Goal: Find specific page/section: Find specific page/section

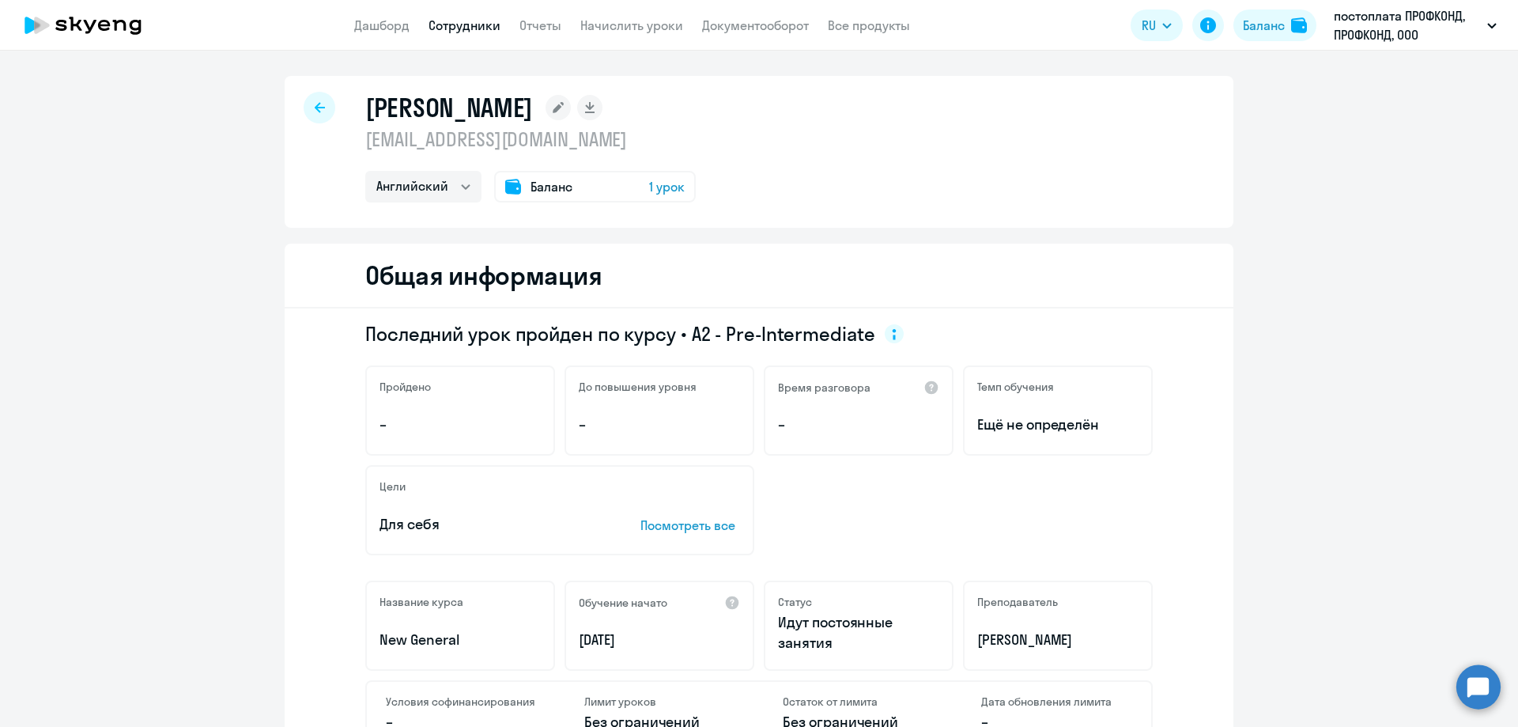
select select "english"
click at [312, 115] on div at bounding box center [320, 108] width 32 height 32
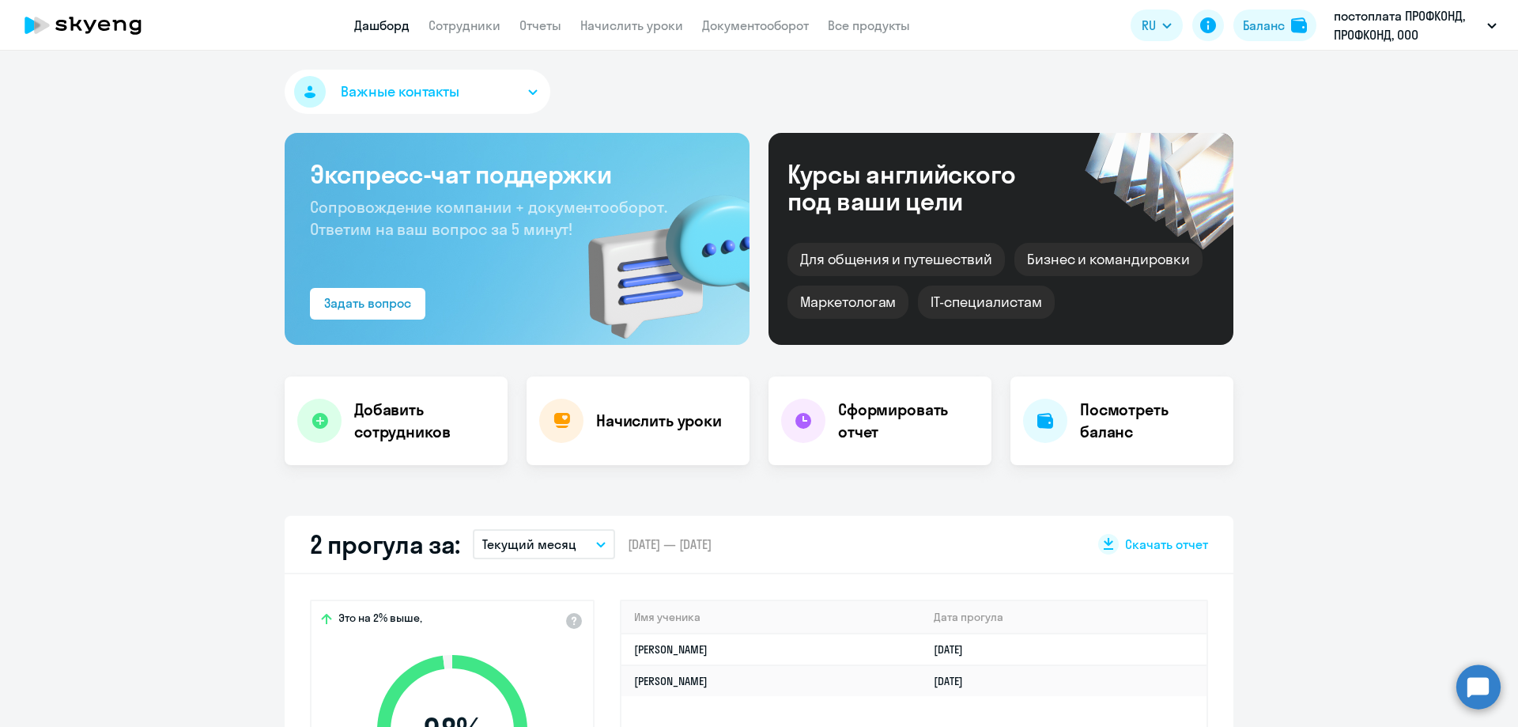
select select "30"
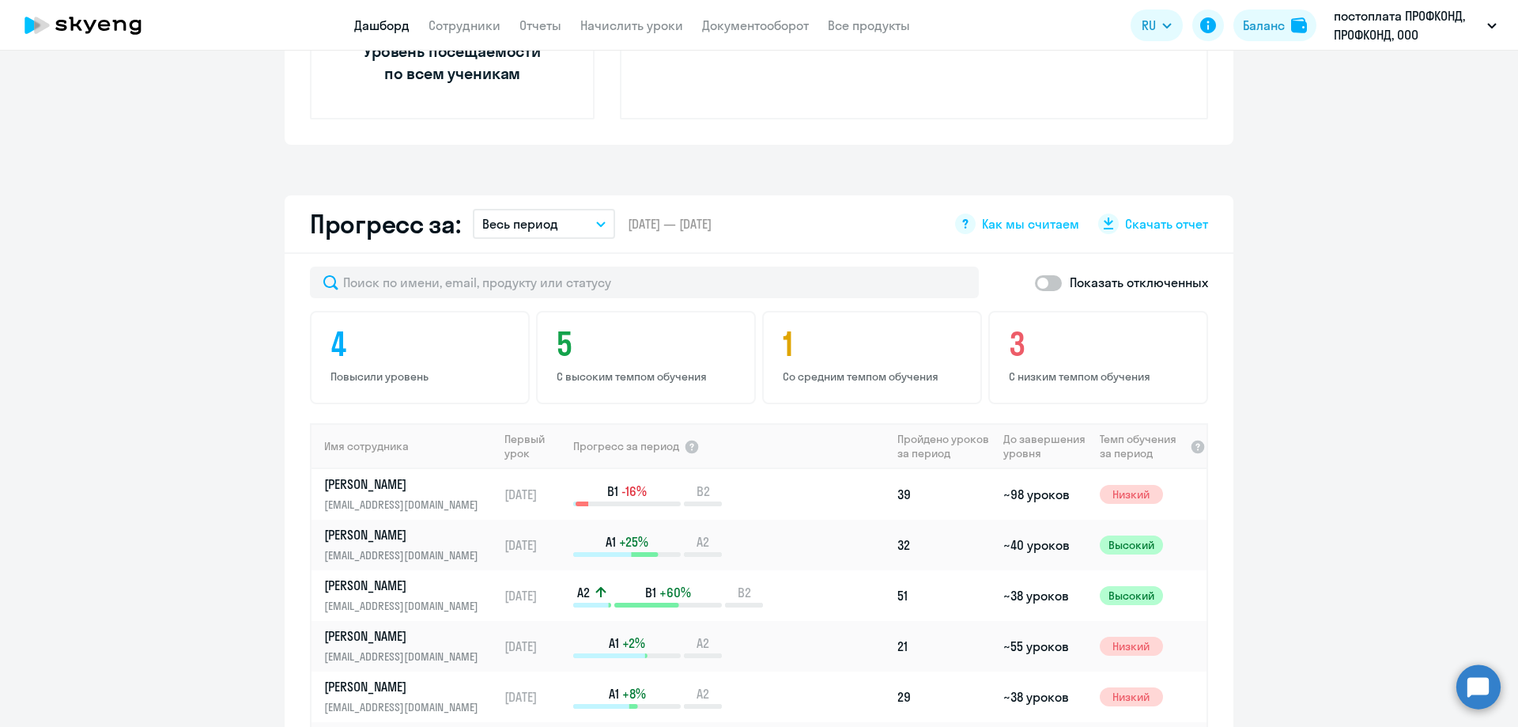
scroll to position [791, 0]
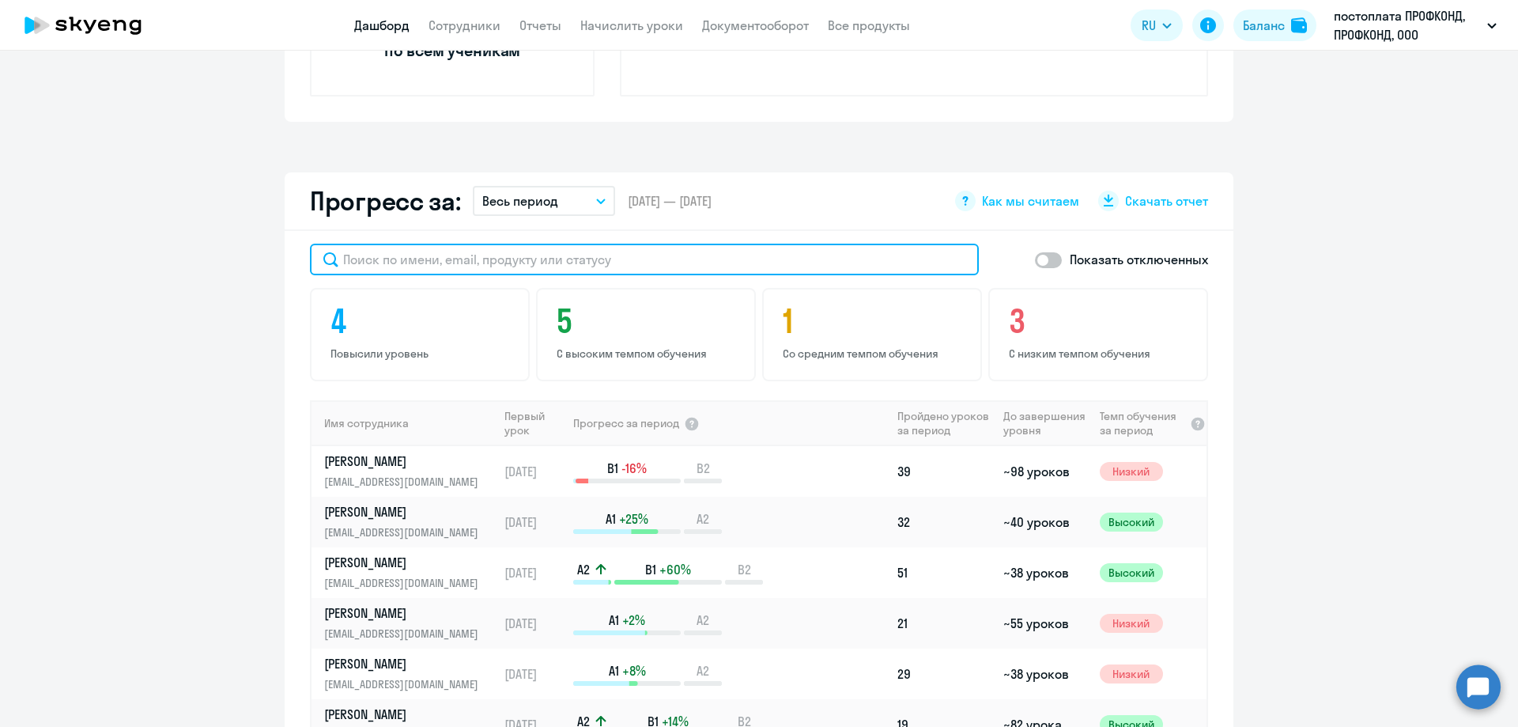
click at [405, 261] on input "text" at bounding box center [644, 260] width 669 height 32
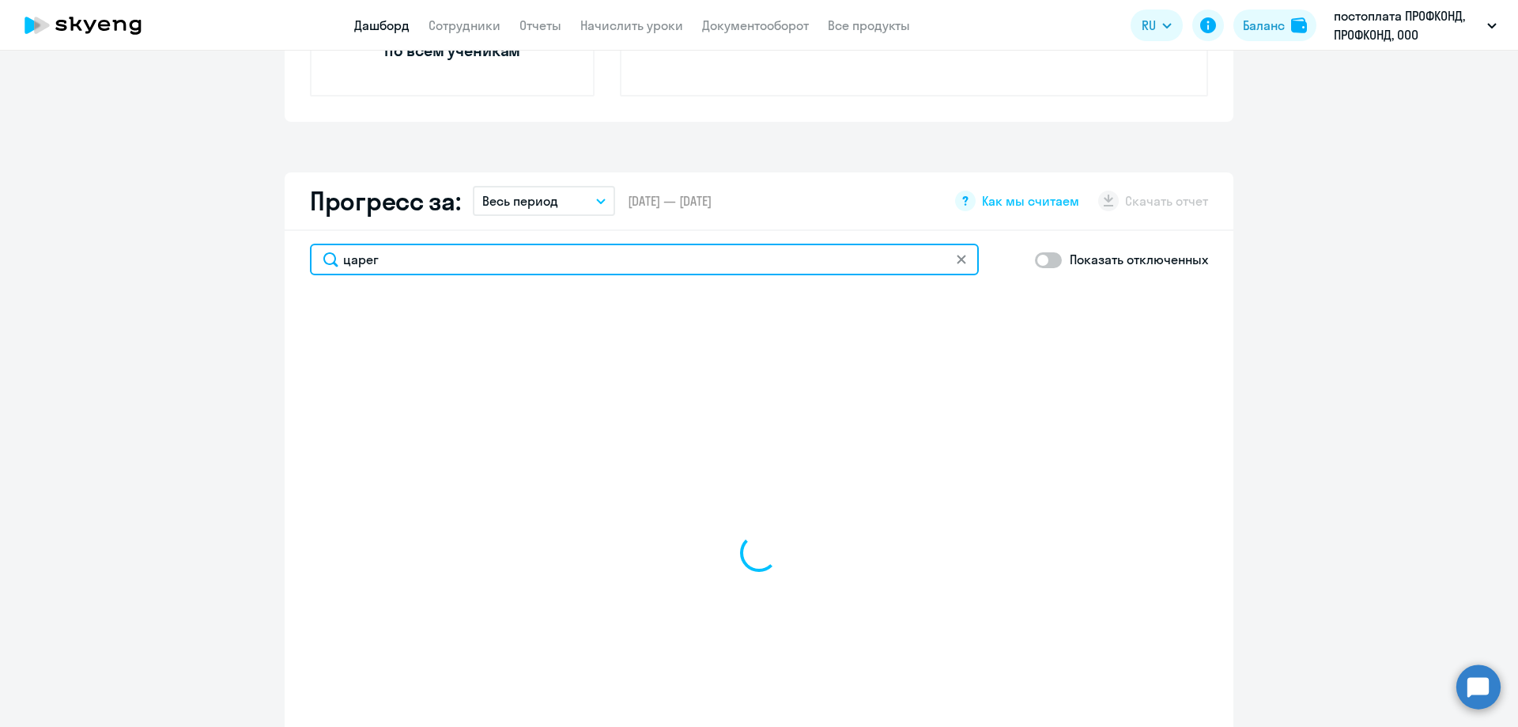
type input "царего"
select select "30"
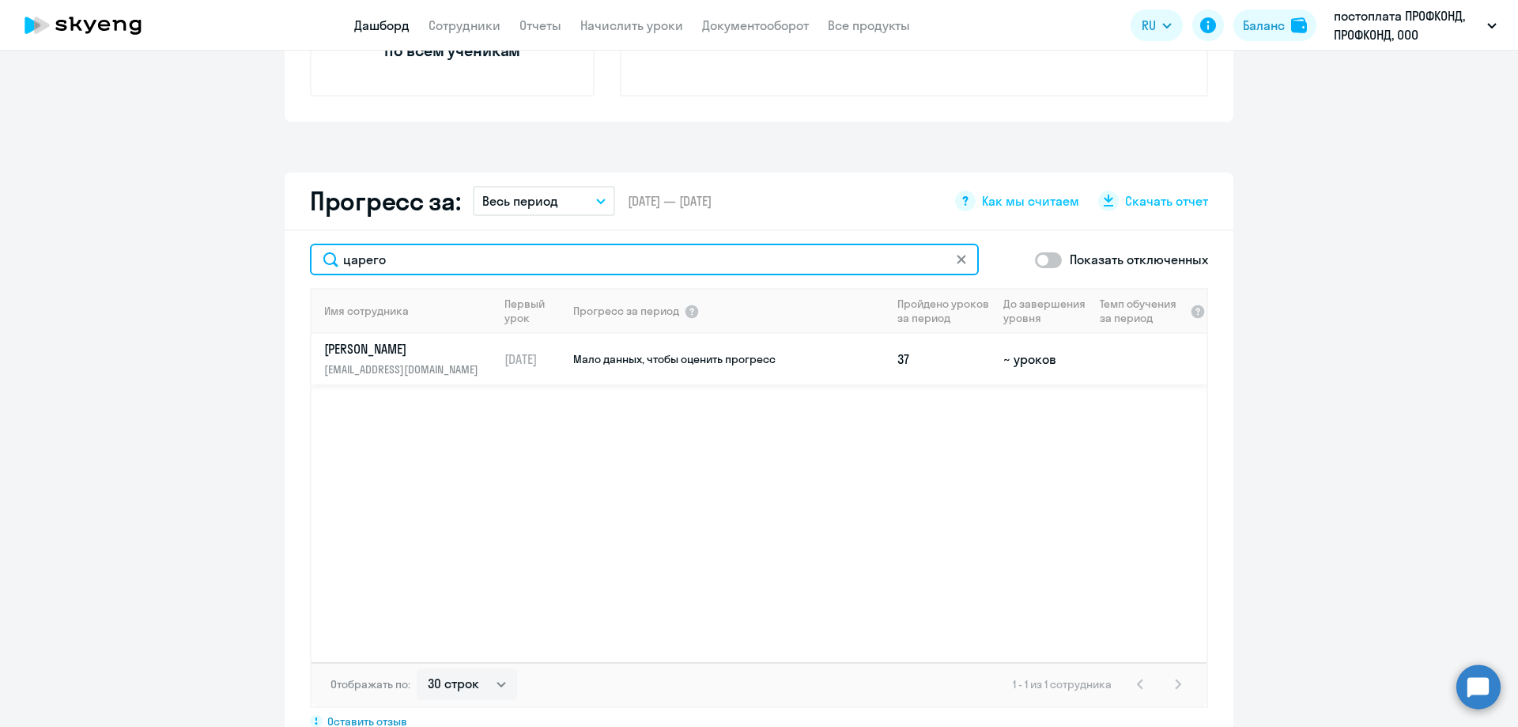
type input "царего"
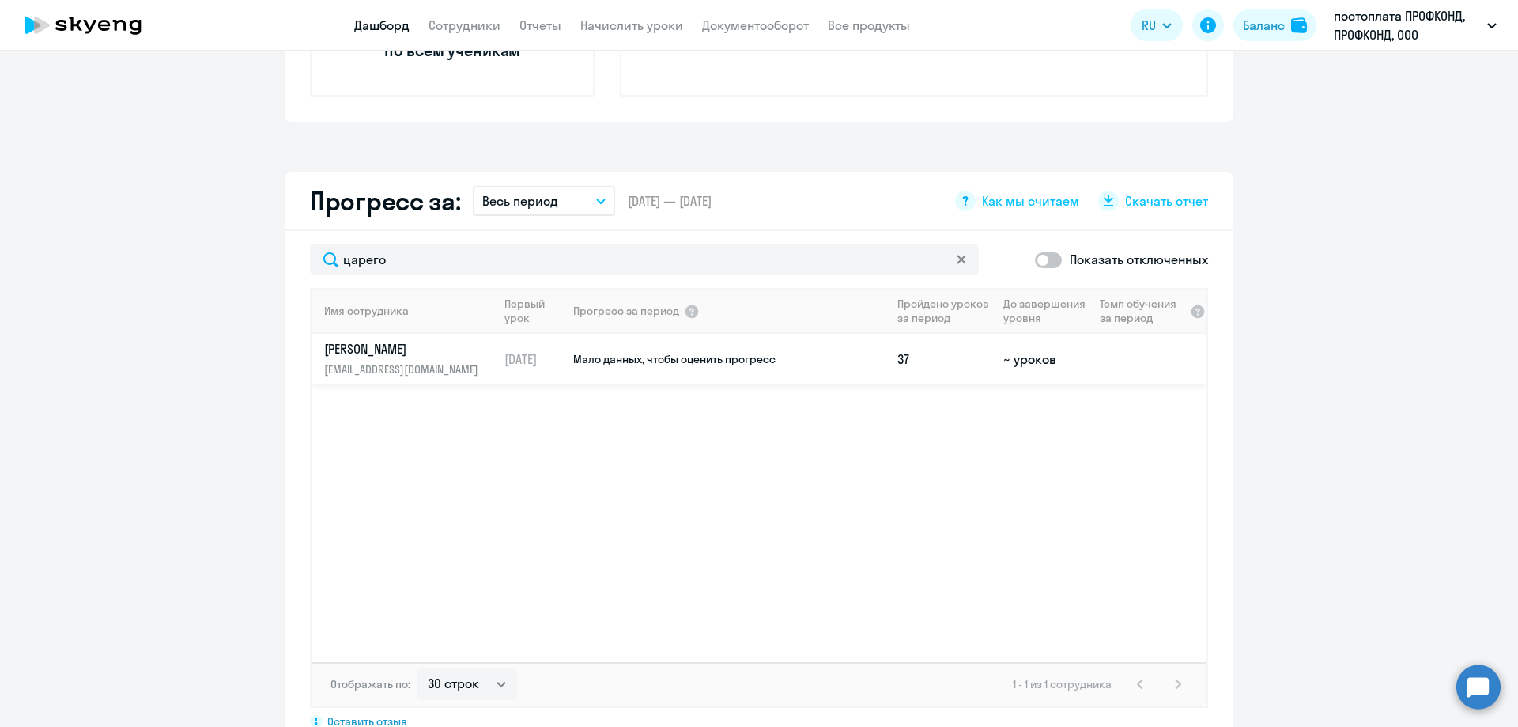
click at [339, 361] on p "[EMAIL_ADDRESS][DOMAIN_NAME]" at bounding box center [405, 369] width 163 height 17
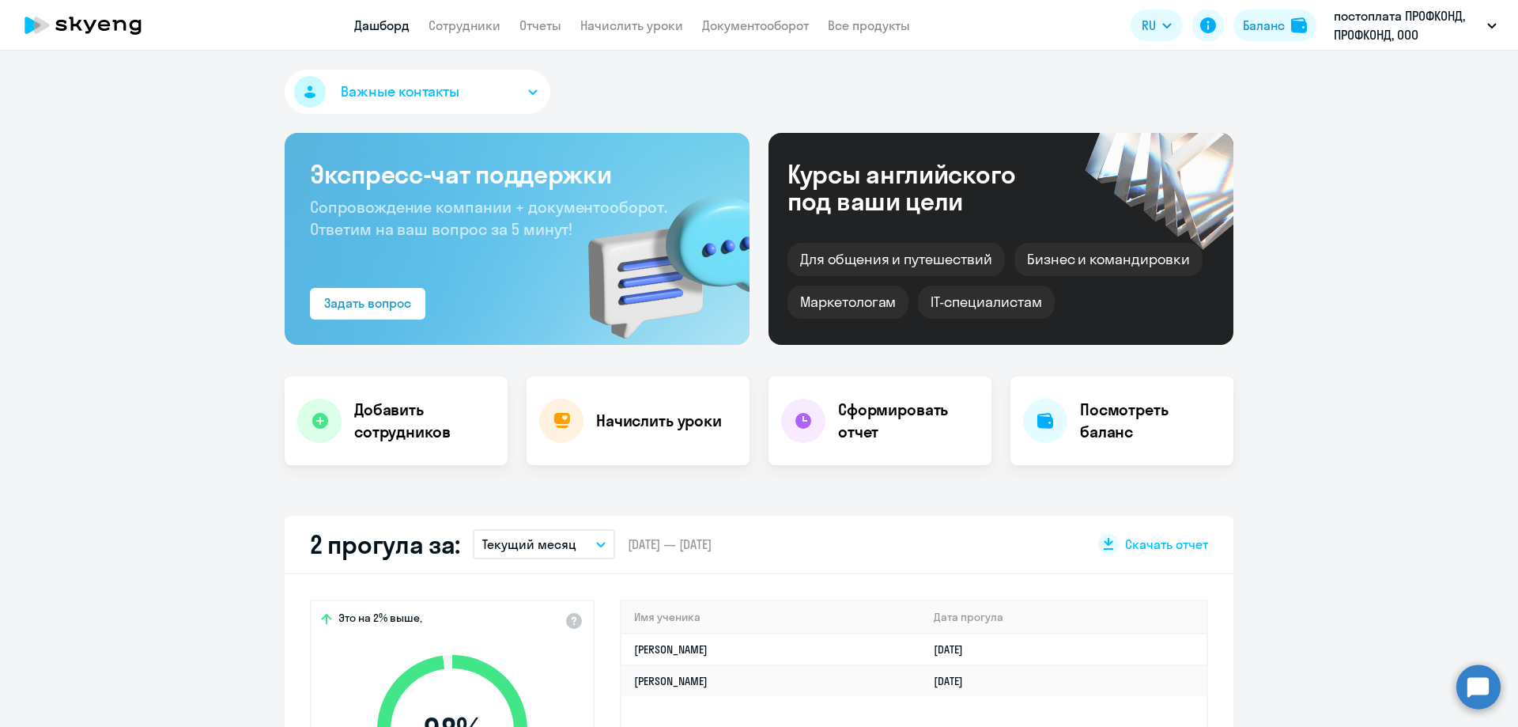
select select "english"
select select "30"
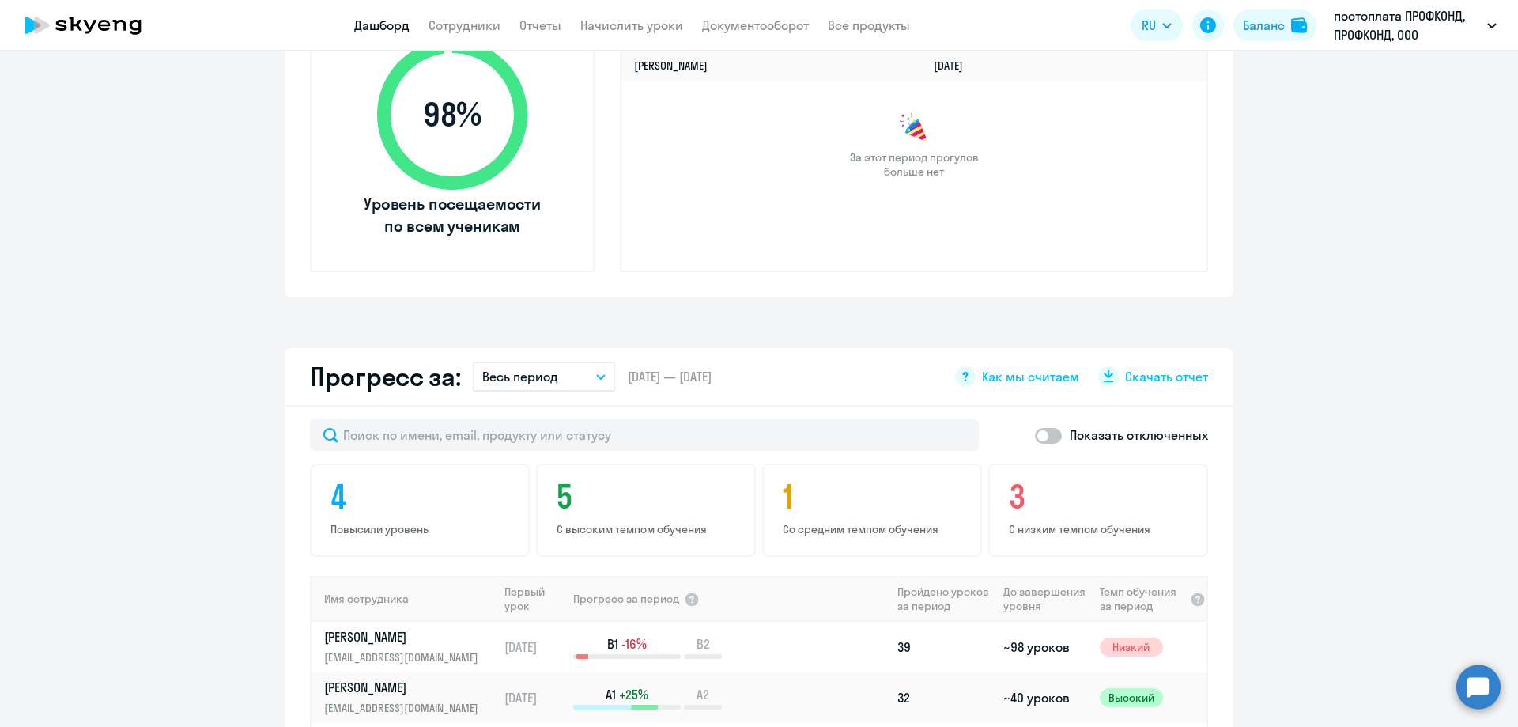
scroll to position [633, 0]
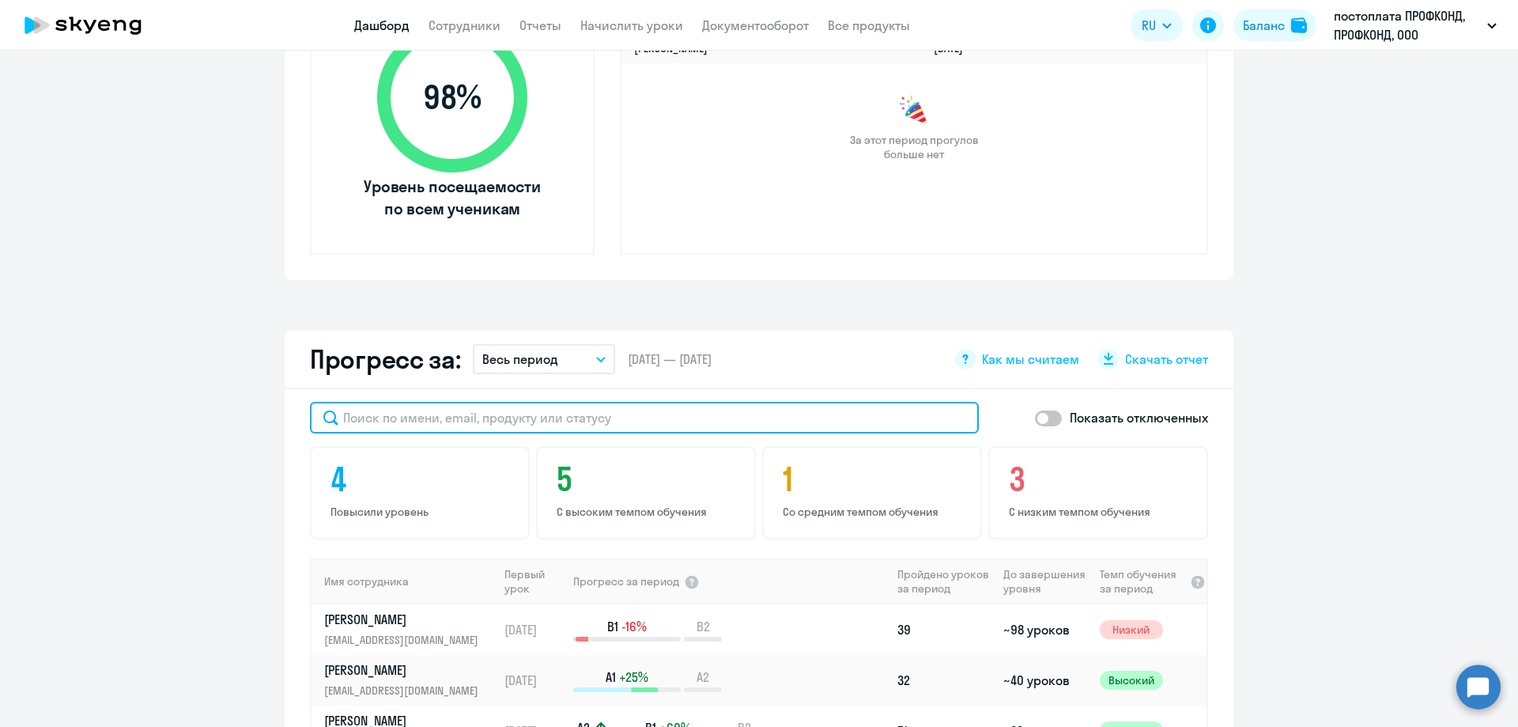
click at [422, 420] on input "text" at bounding box center [644, 418] width 669 height 32
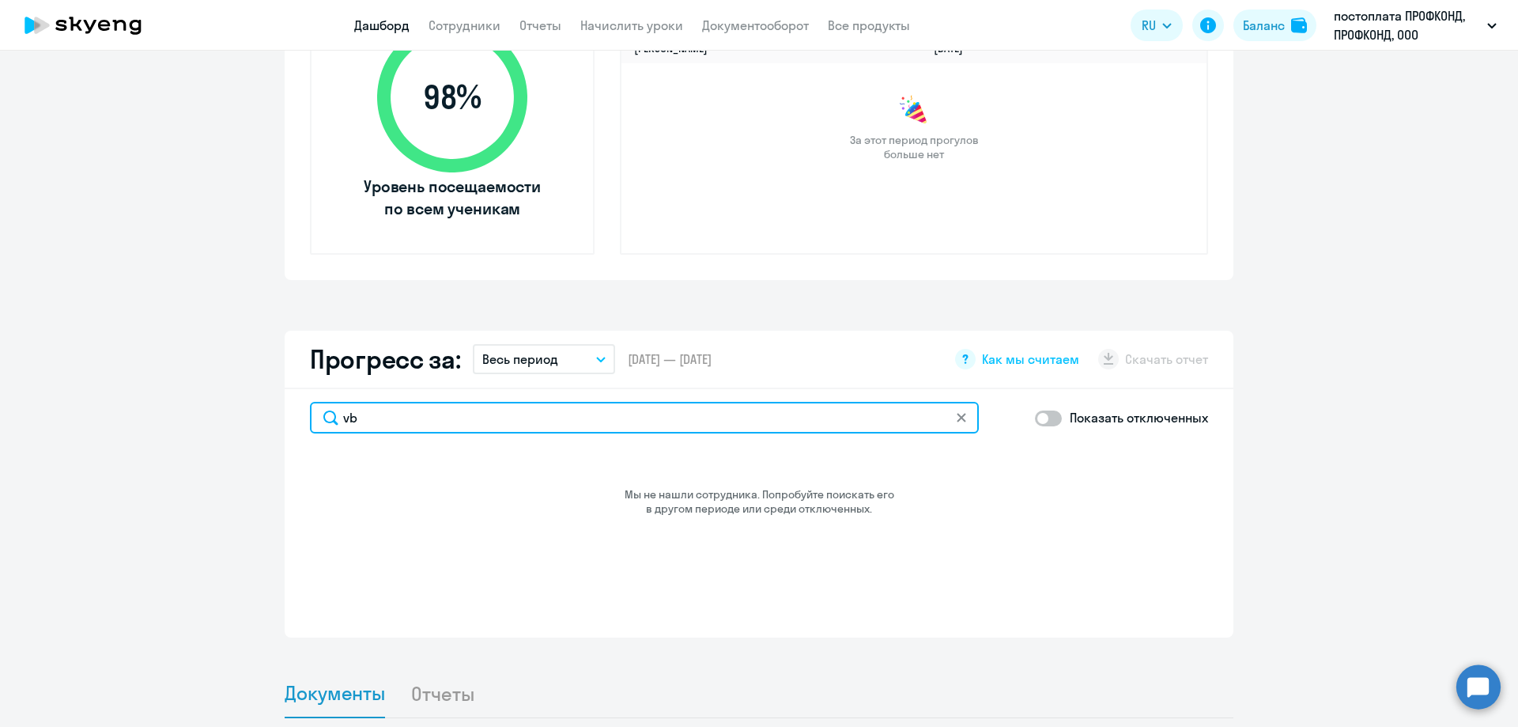
type input "v"
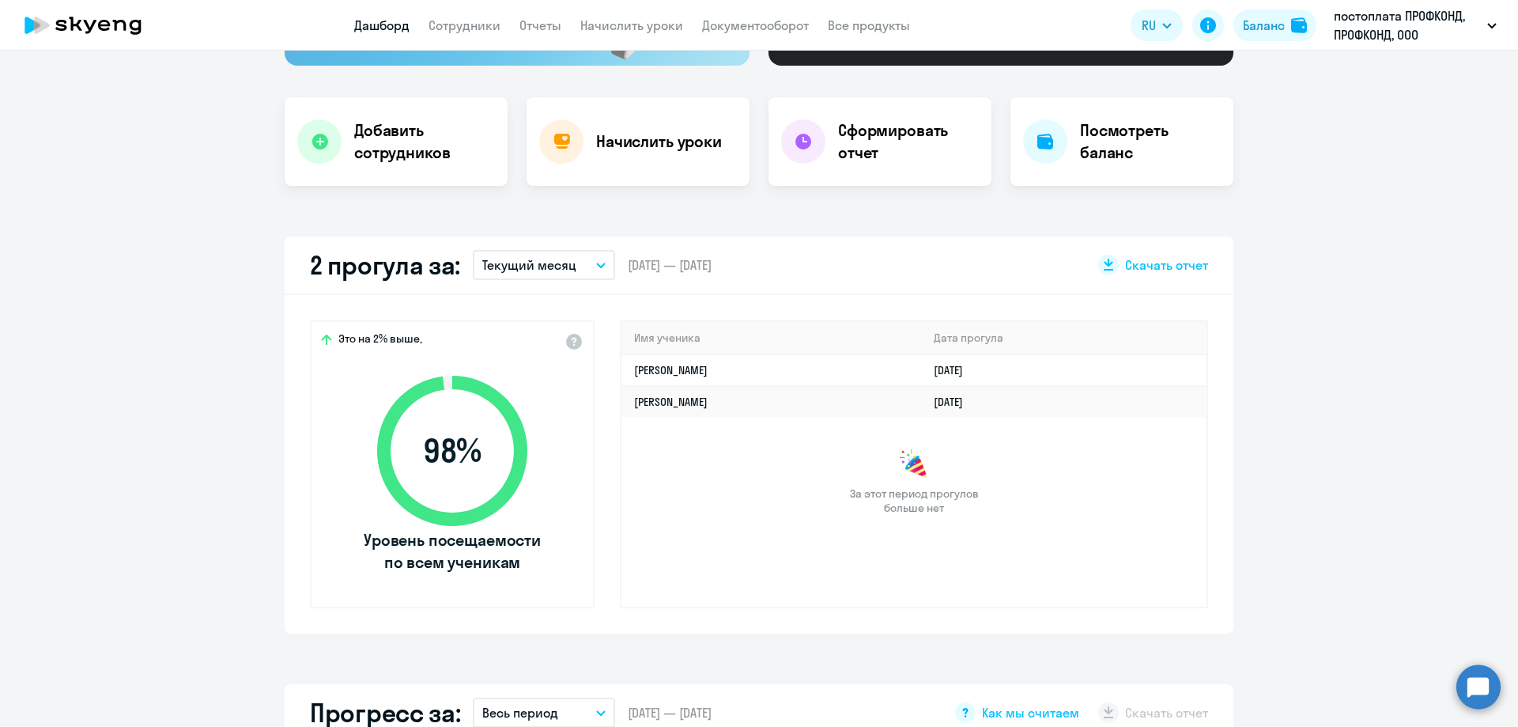
scroll to position [79, 0]
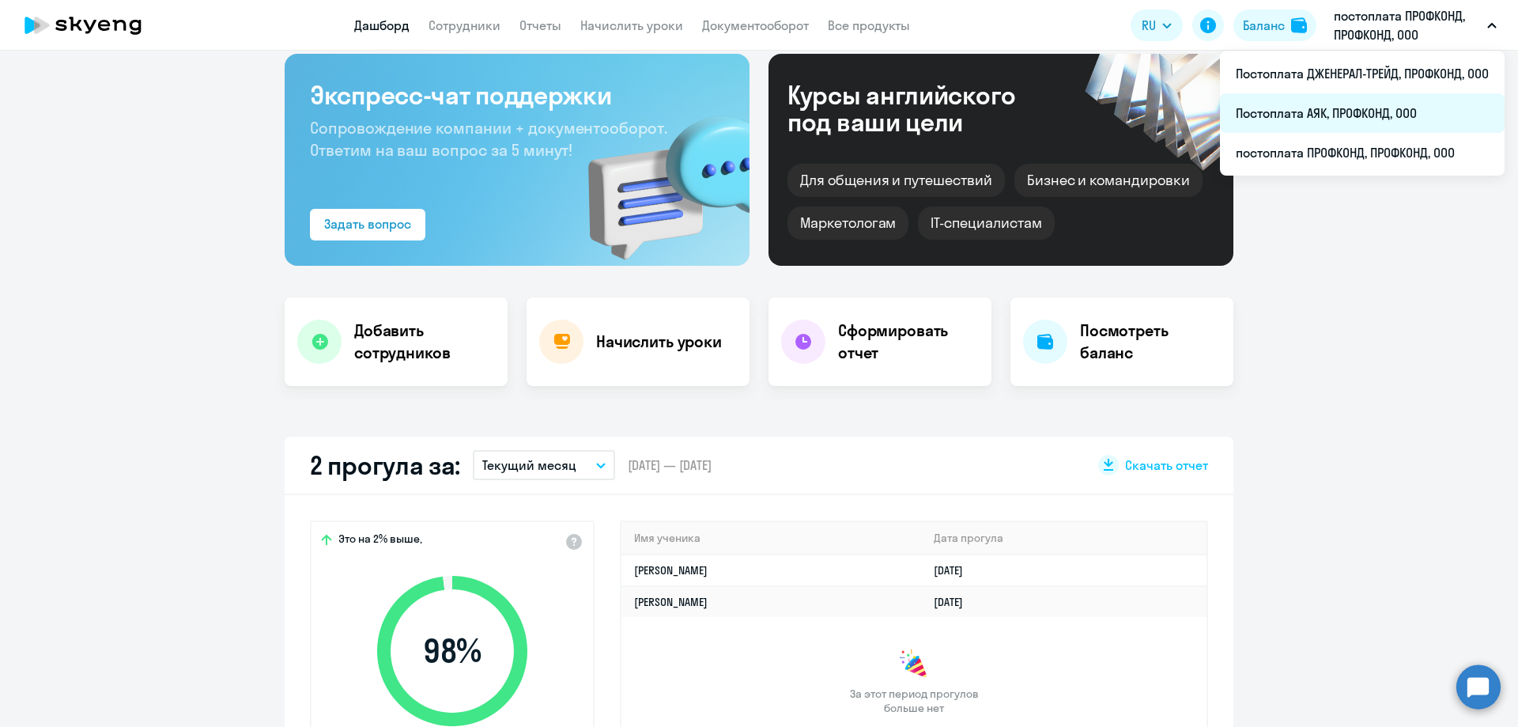
type input "[PERSON_NAME]"
click at [1373, 118] on li "Постоплата АЯК, ПРОФКОНД, ООО" at bounding box center [1362, 113] width 285 height 40
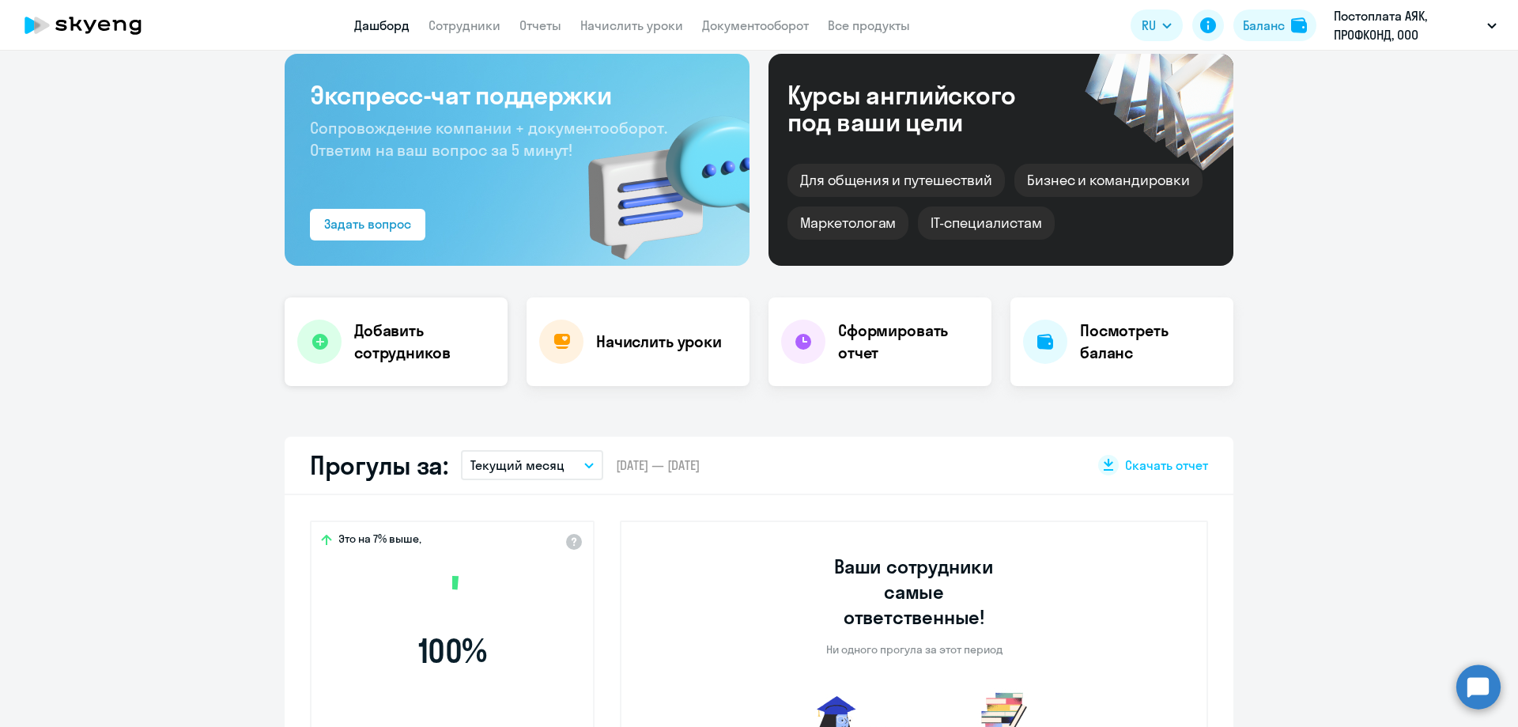
select select "30"
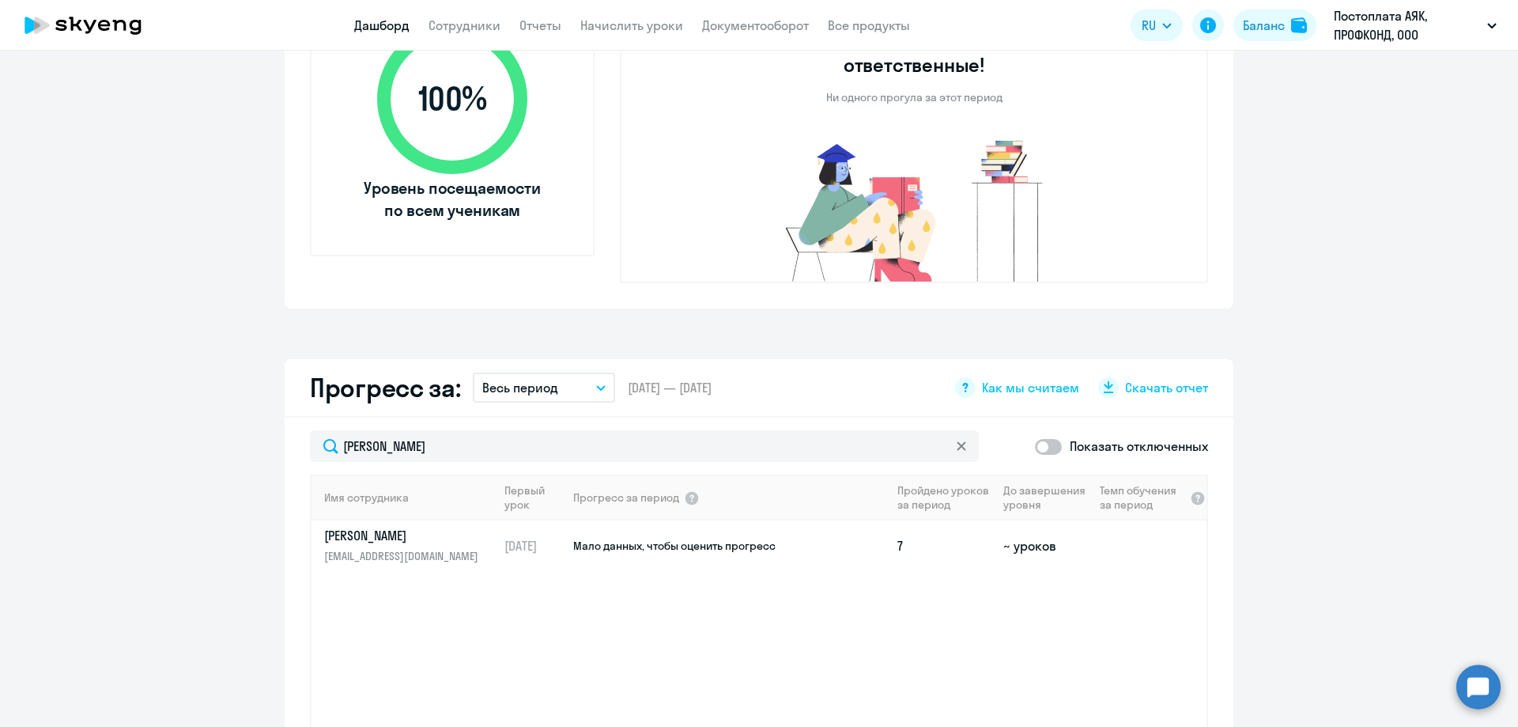
scroll to position [633, 0]
click at [388, 525] on p "[PERSON_NAME]" at bounding box center [405, 533] width 163 height 17
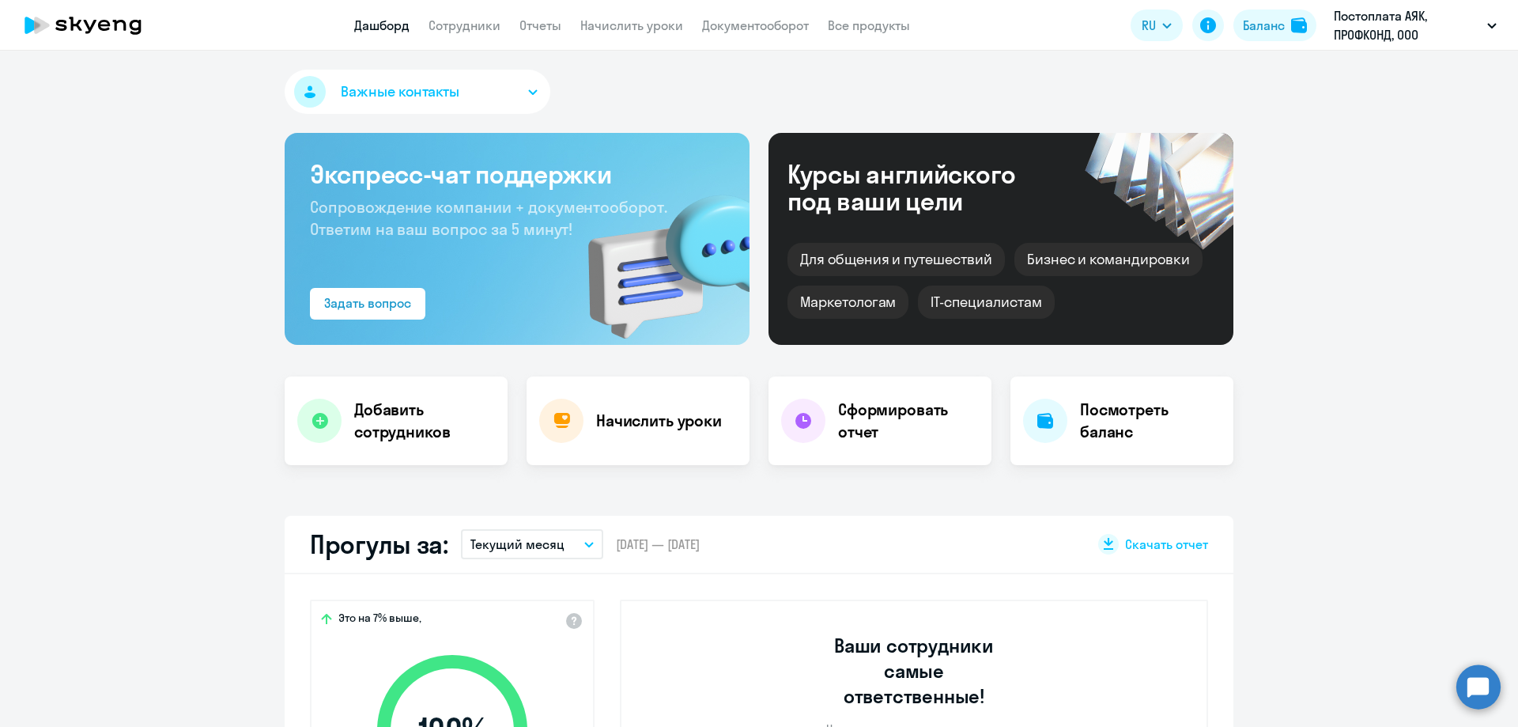
select select "english"
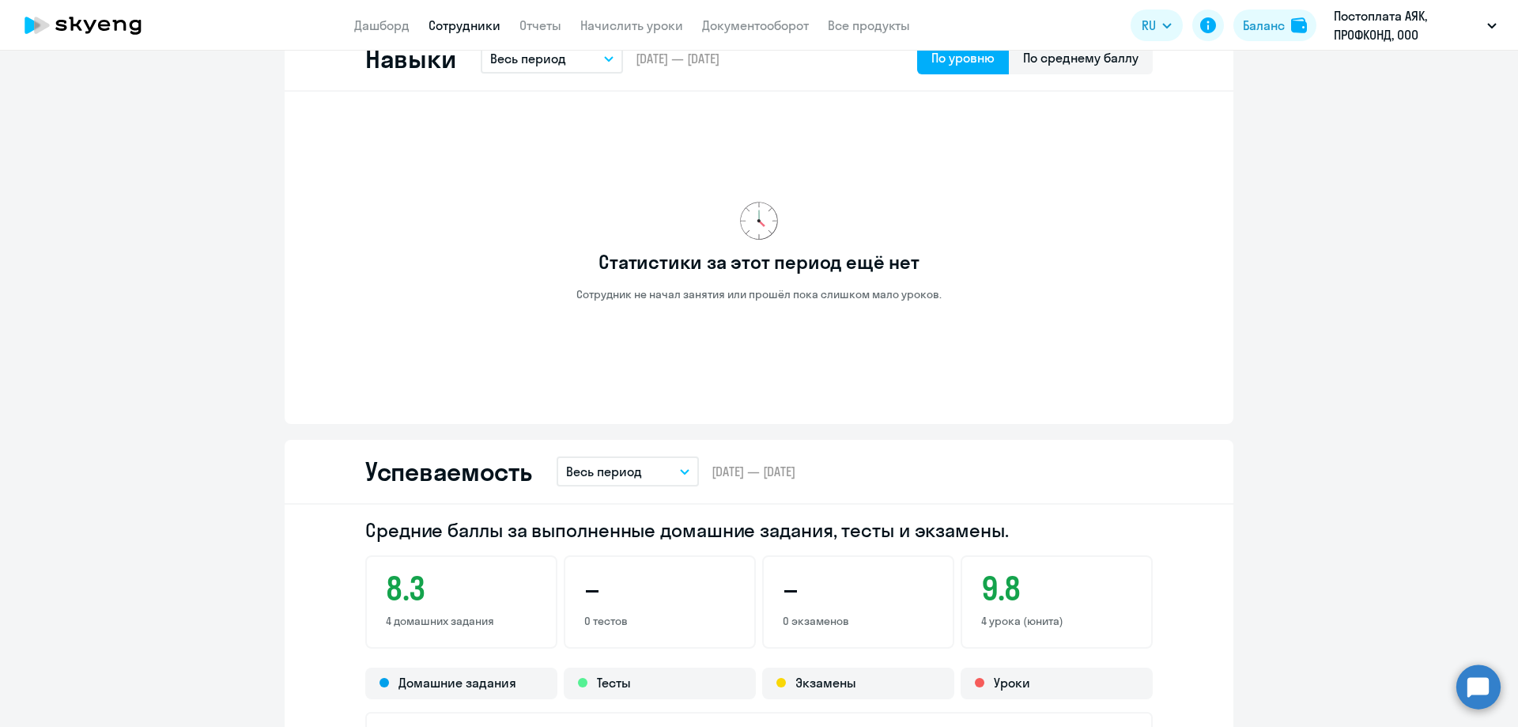
scroll to position [773, 0]
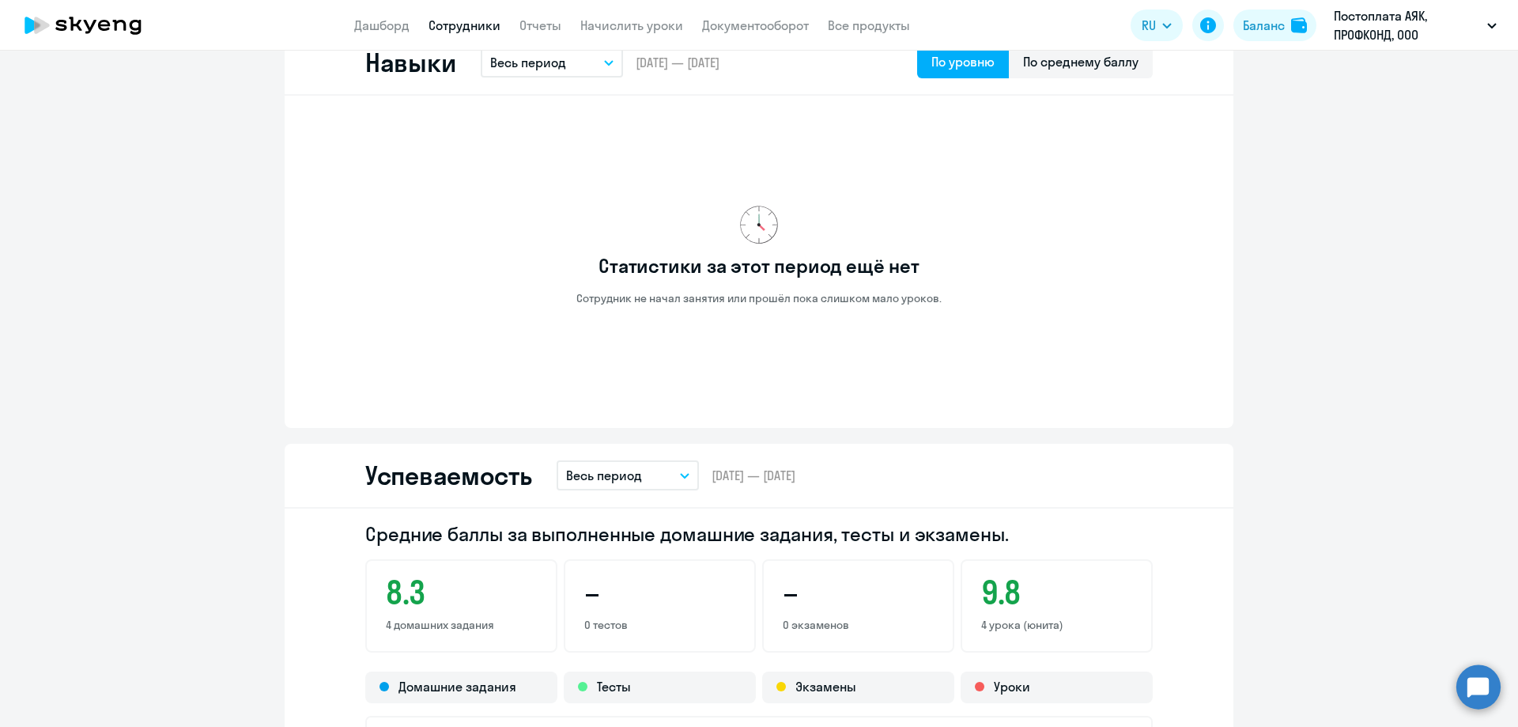
click at [395, 389] on div "Статистики за этот период ещё нет Сотрудник не начал занятия или прошёл пока сл…" at bounding box center [759, 255] width 788 height 294
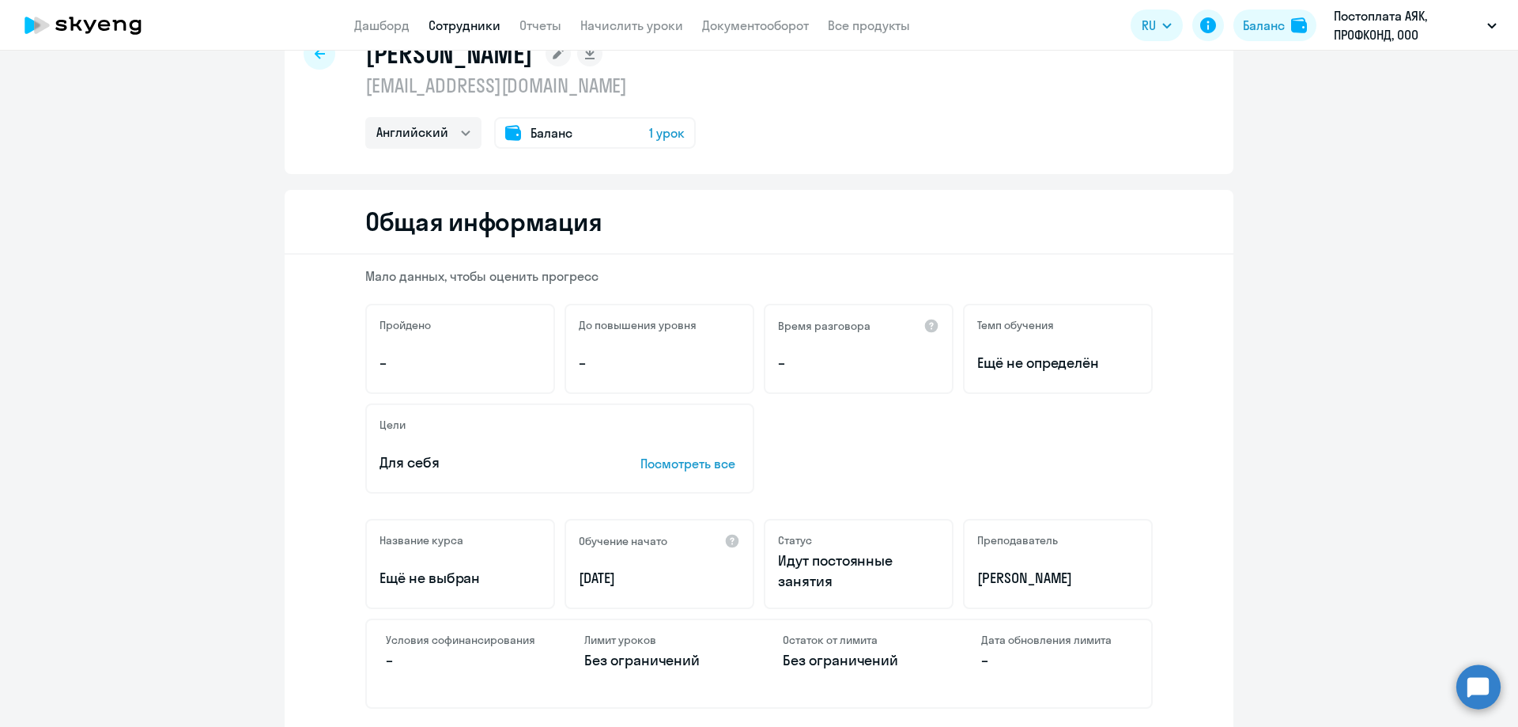
scroll to position [0, 0]
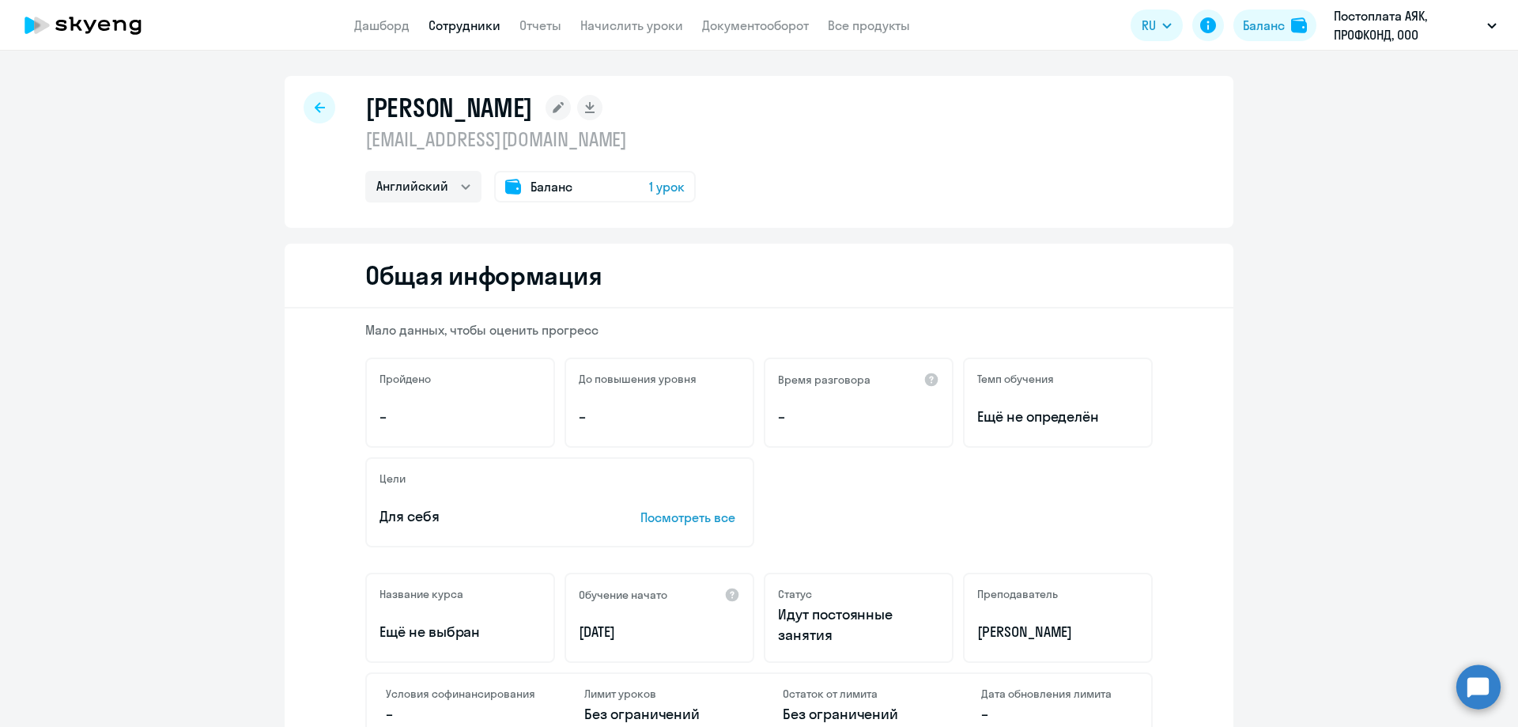
click at [315, 106] on icon at bounding box center [320, 107] width 10 height 11
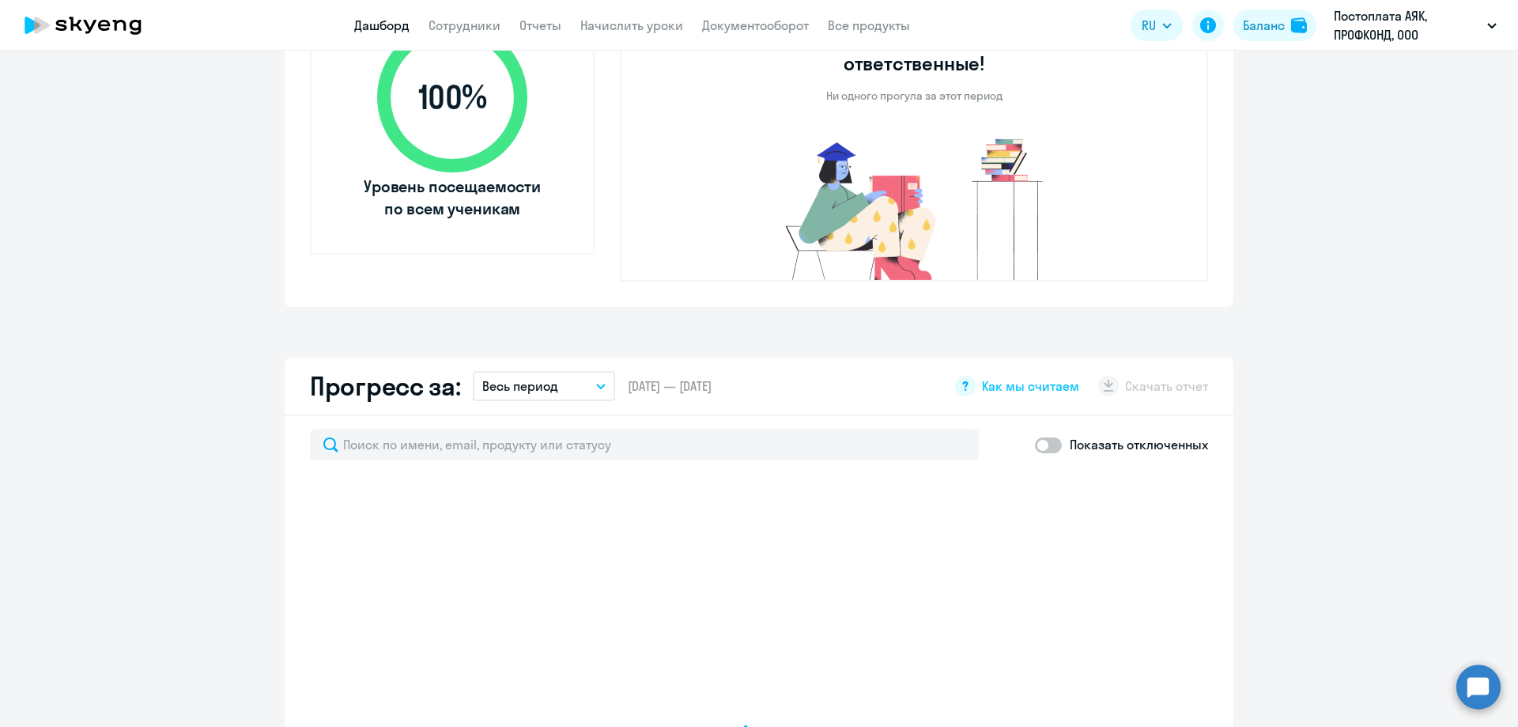
select select "30"
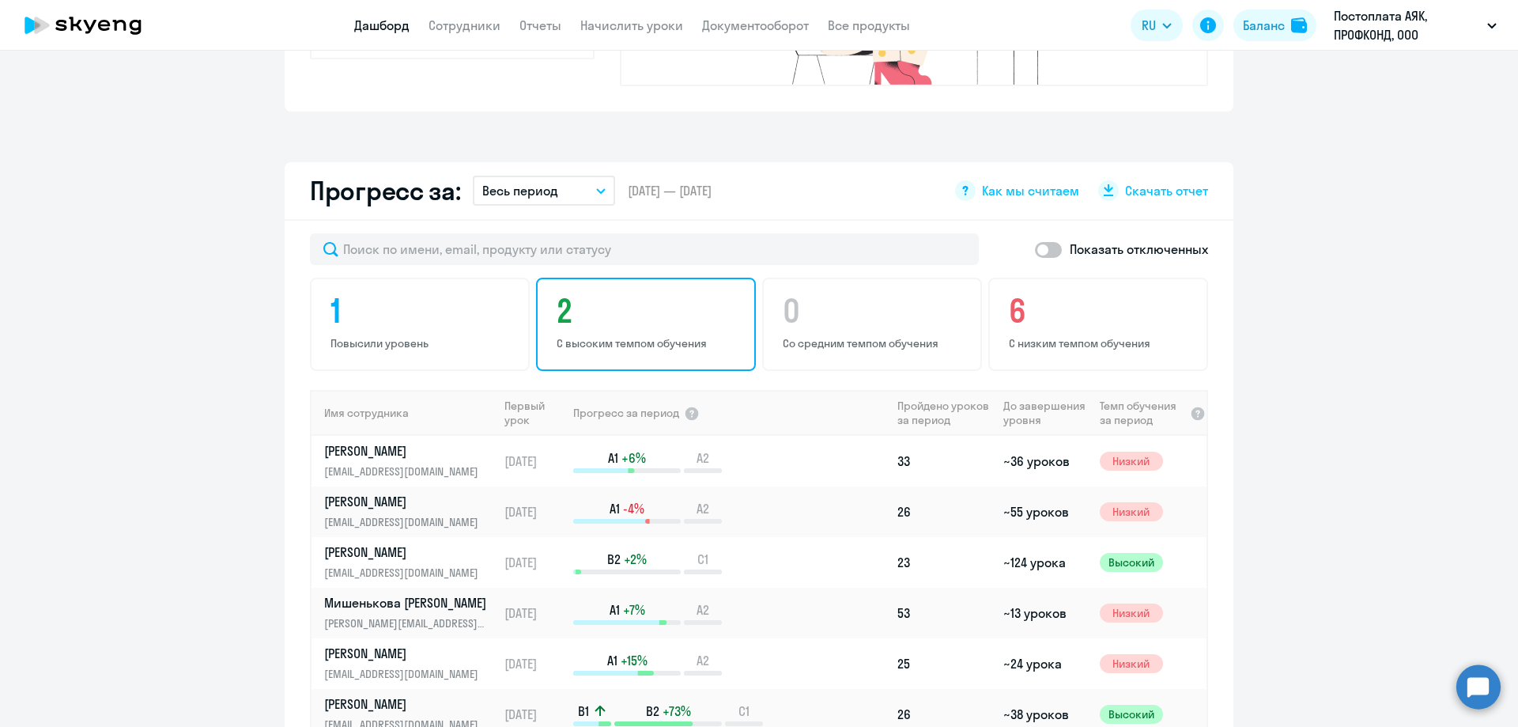
scroll to position [870, 0]
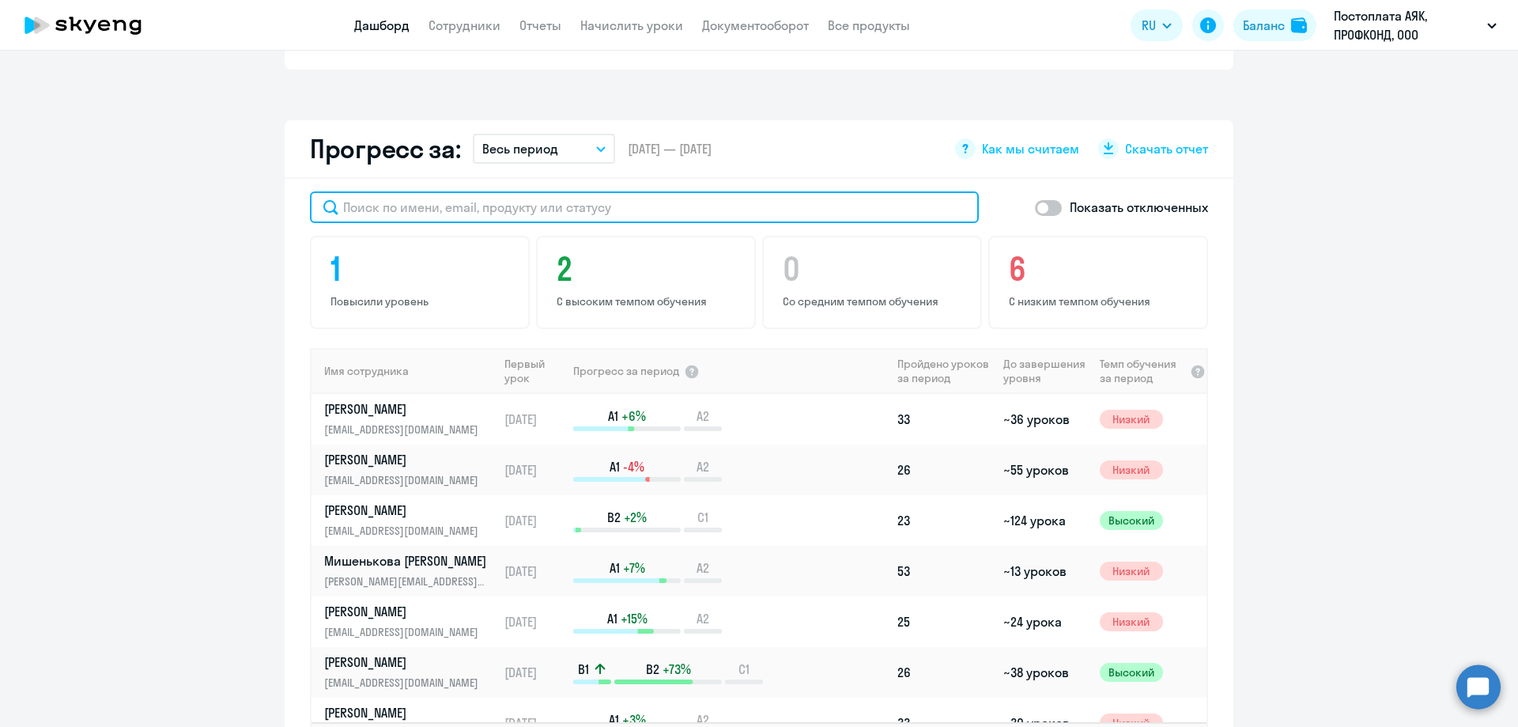
click at [471, 191] on input "text" at bounding box center [644, 207] width 669 height 32
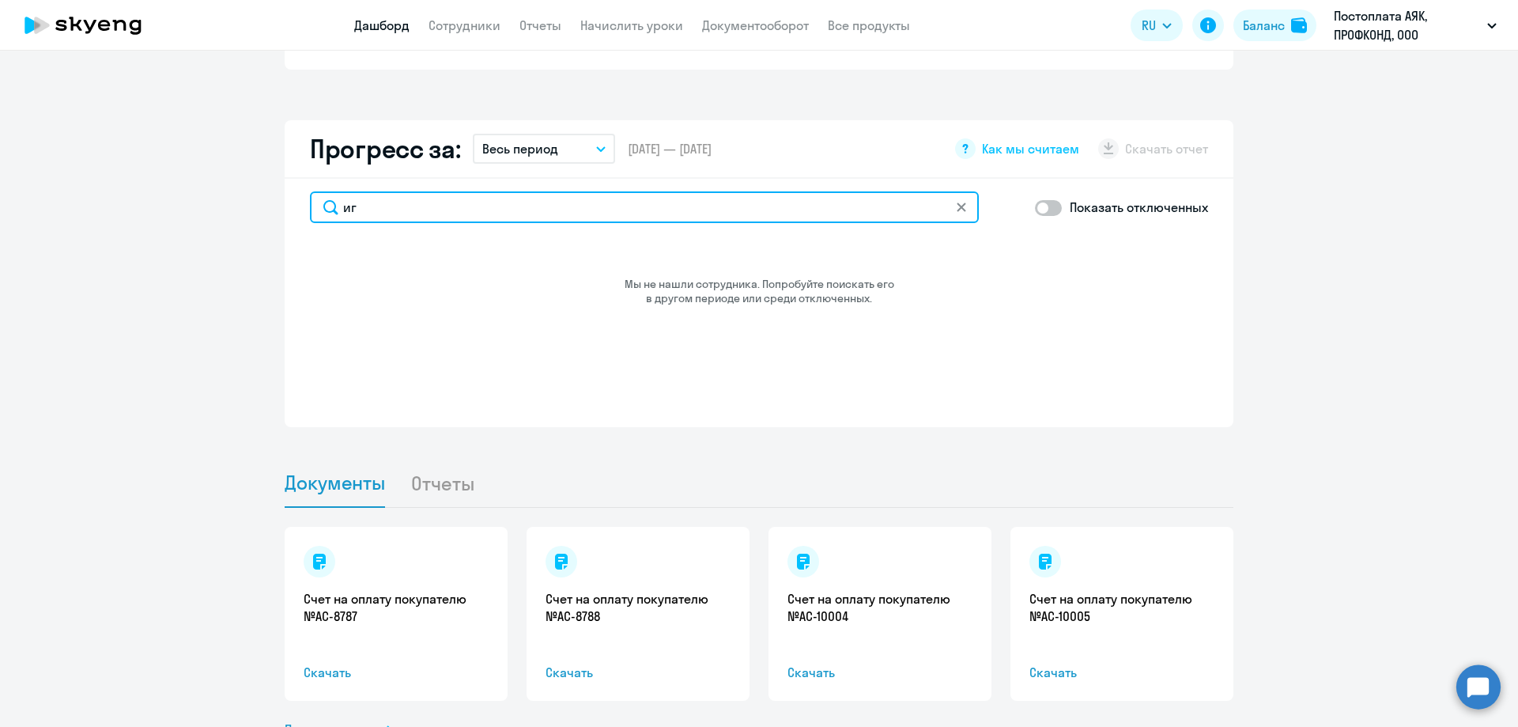
type input "и"
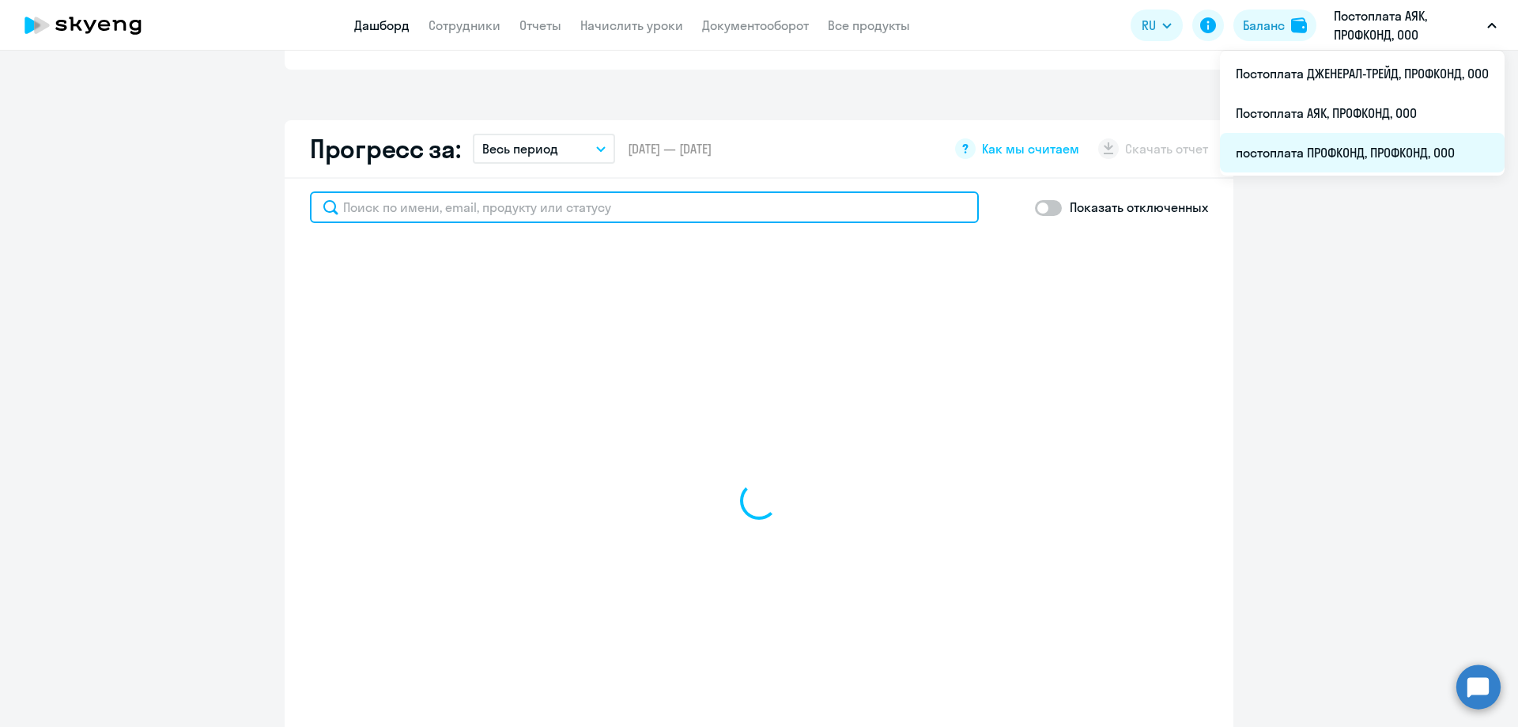
select select "30"
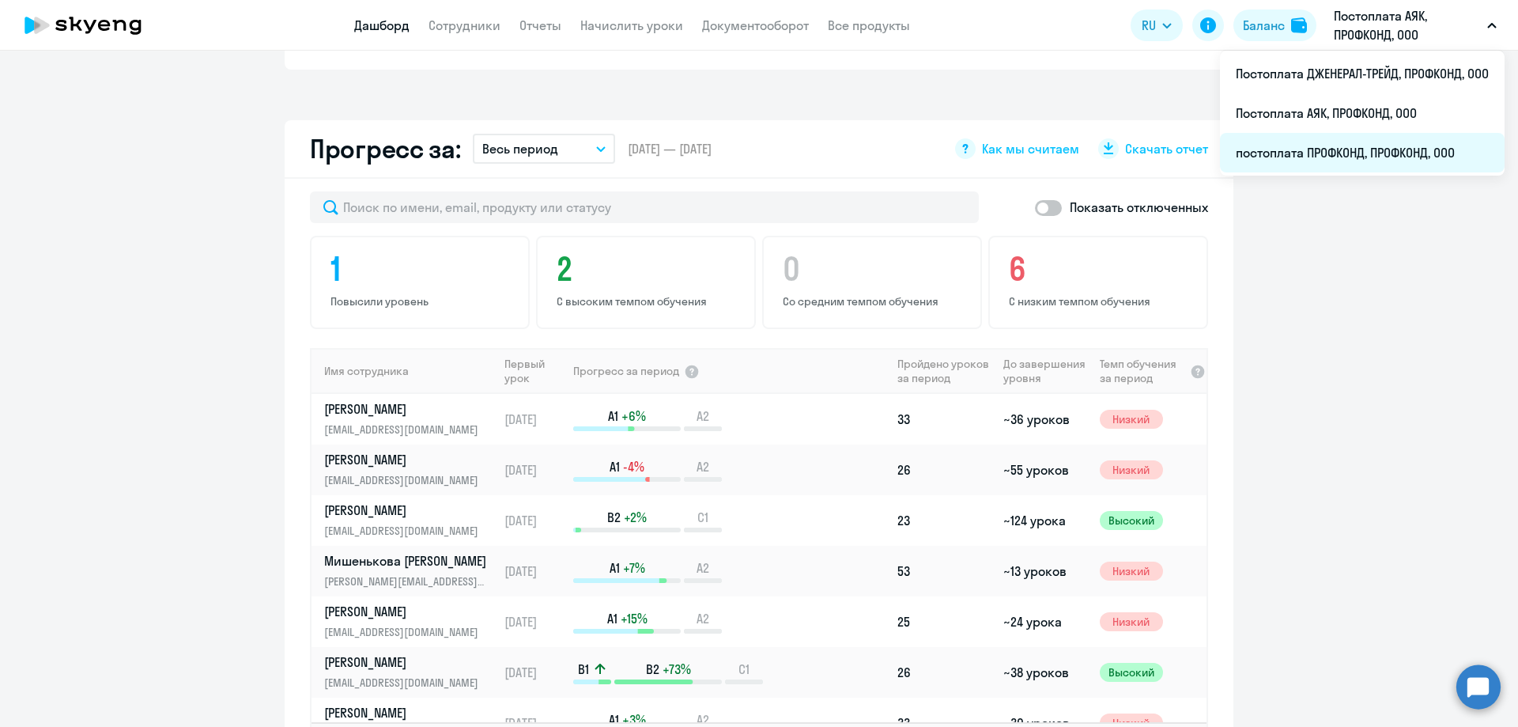
click at [1337, 149] on li "постоплата ПРОФКОНД, ПРОФКОНД, ООО" at bounding box center [1362, 153] width 285 height 40
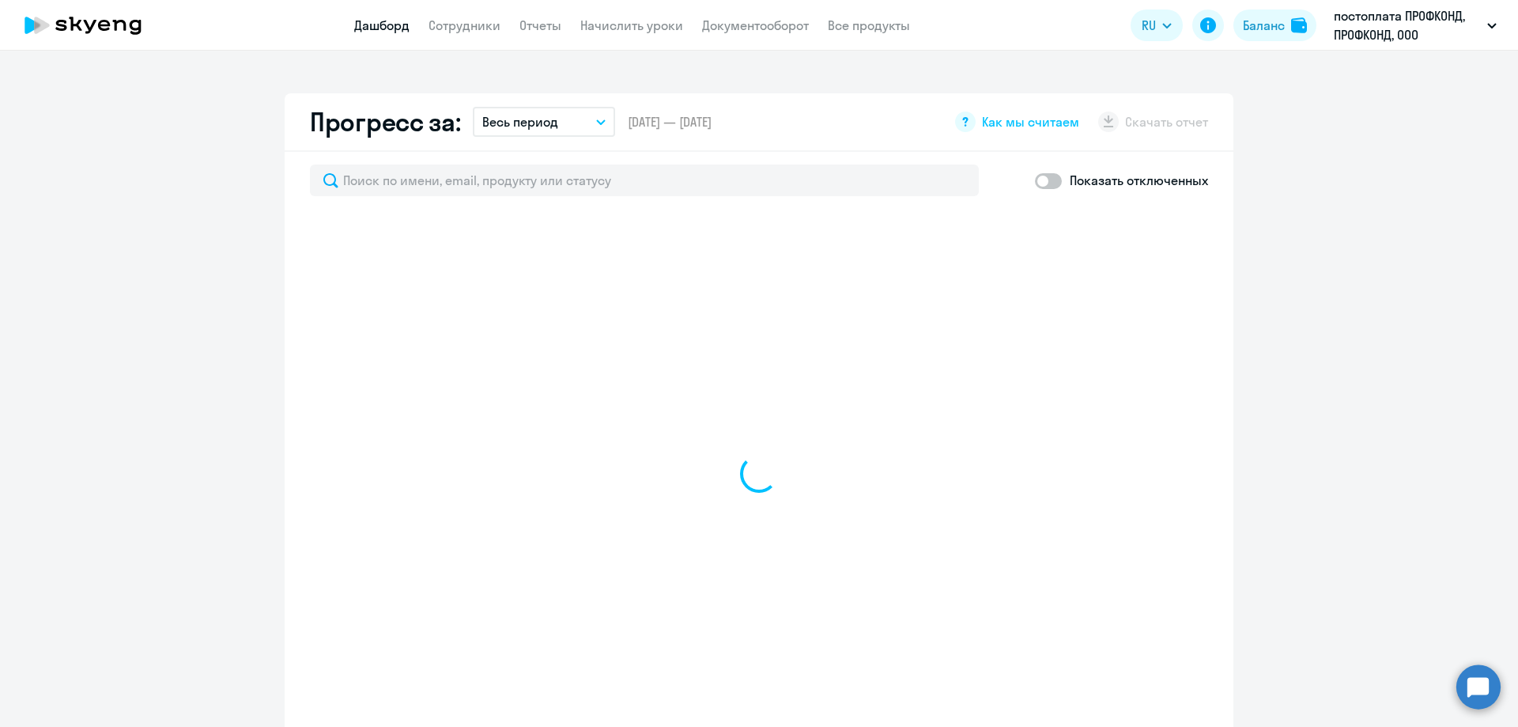
scroll to position [868, 0]
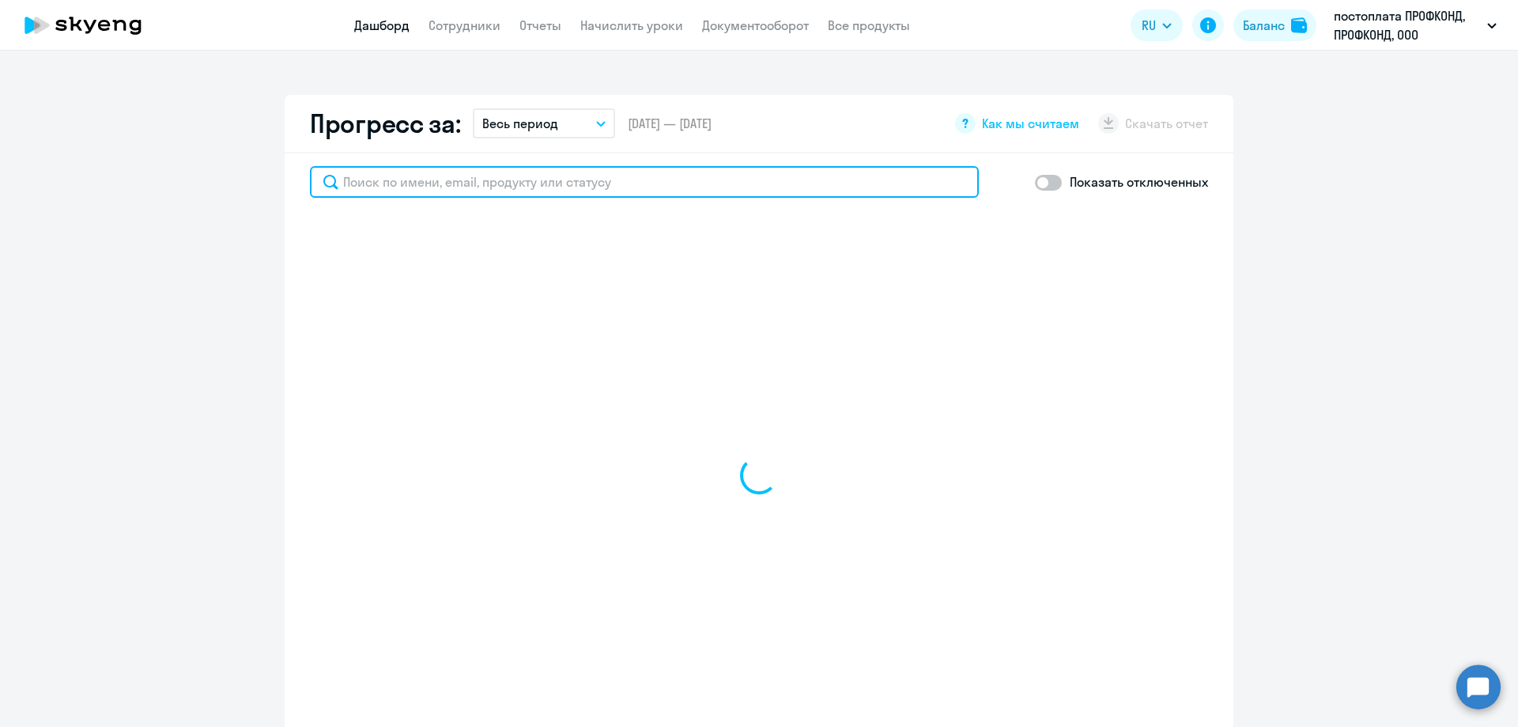
click at [465, 183] on input "text" at bounding box center [644, 182] width 669 height 32
select select "30"
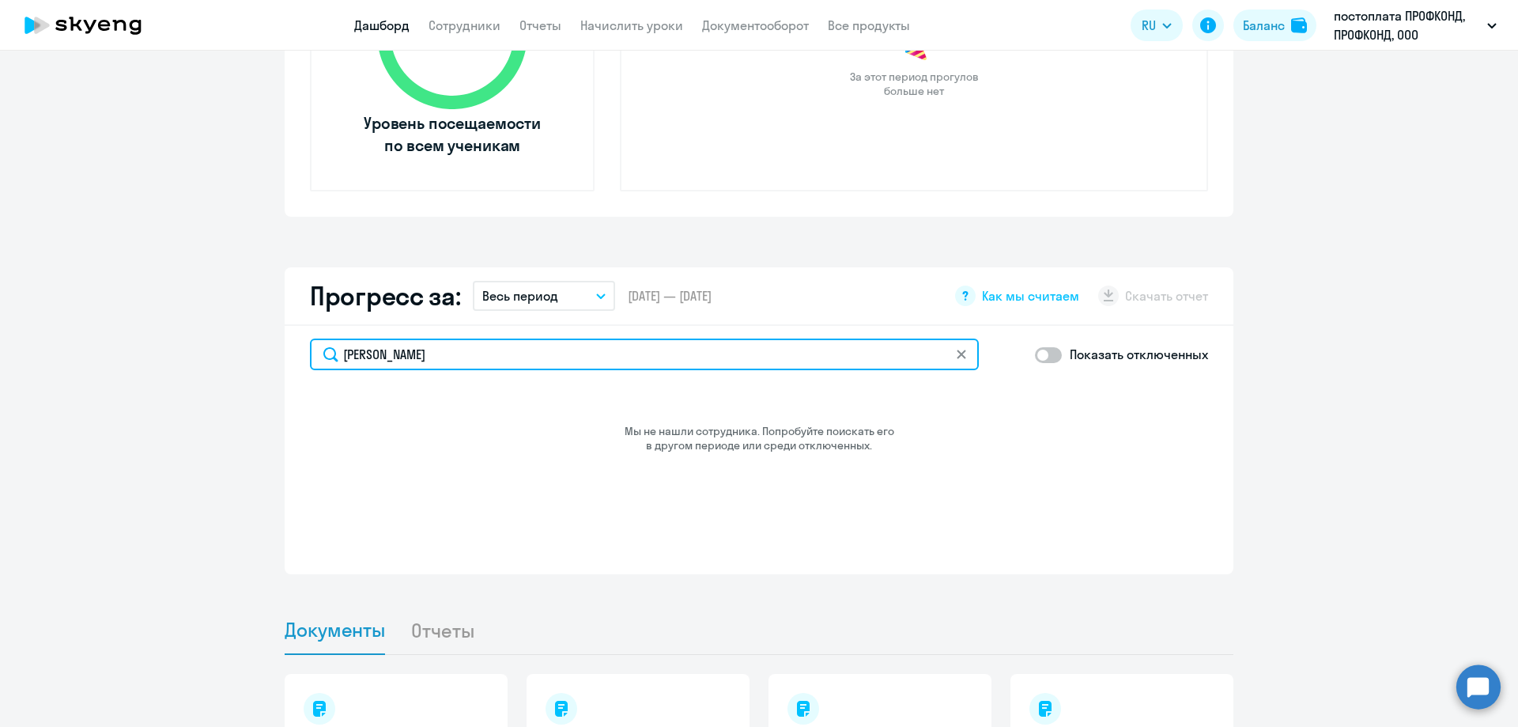
scroll to position [589, 0]
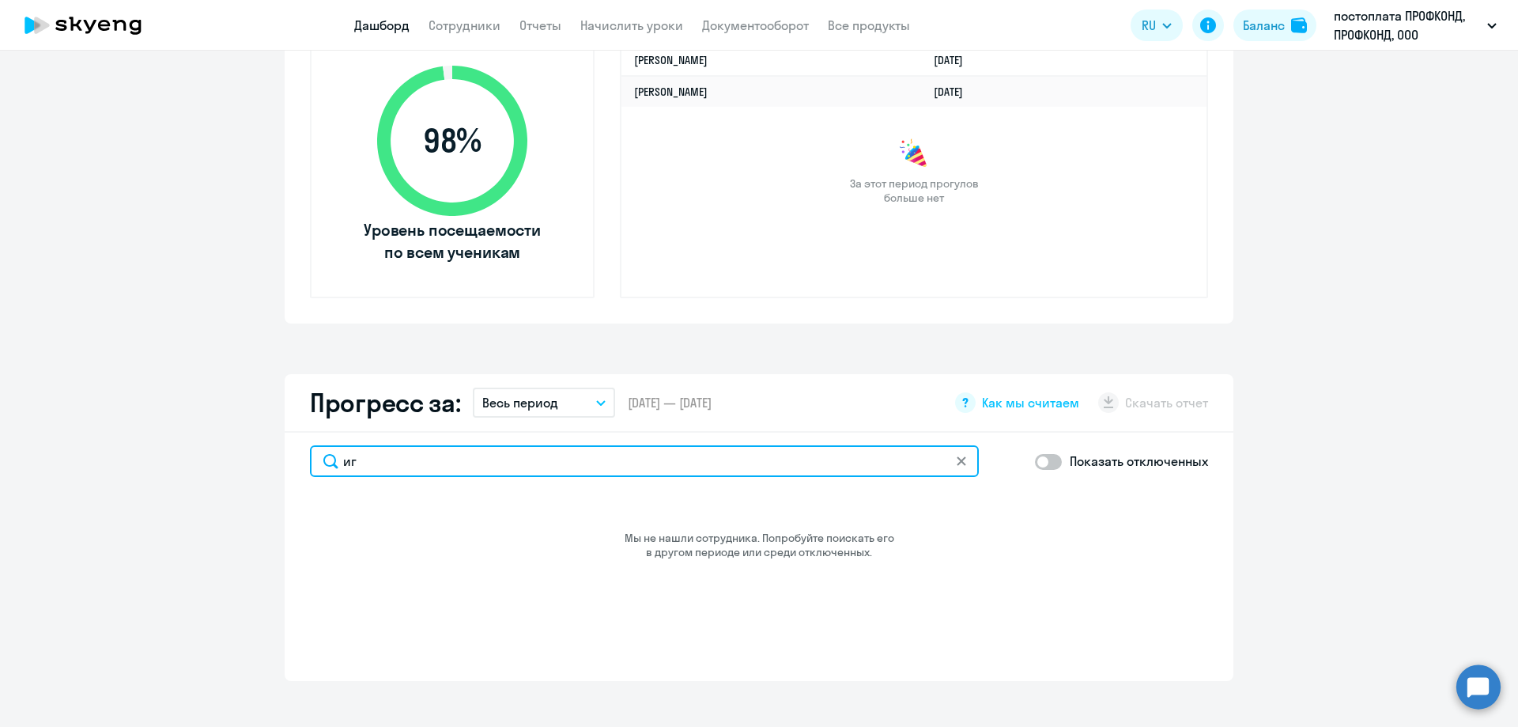
type input "и"
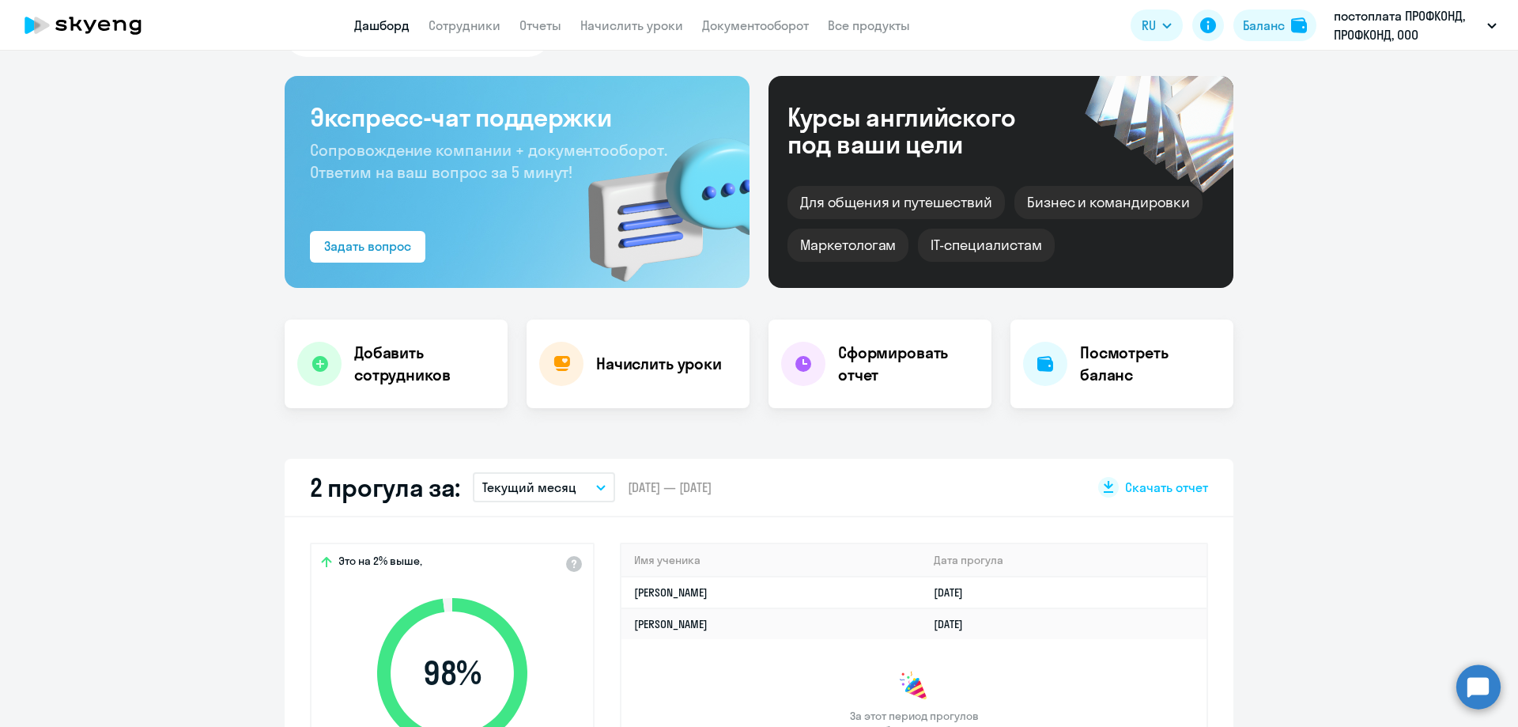
scroll to position [0, 0]
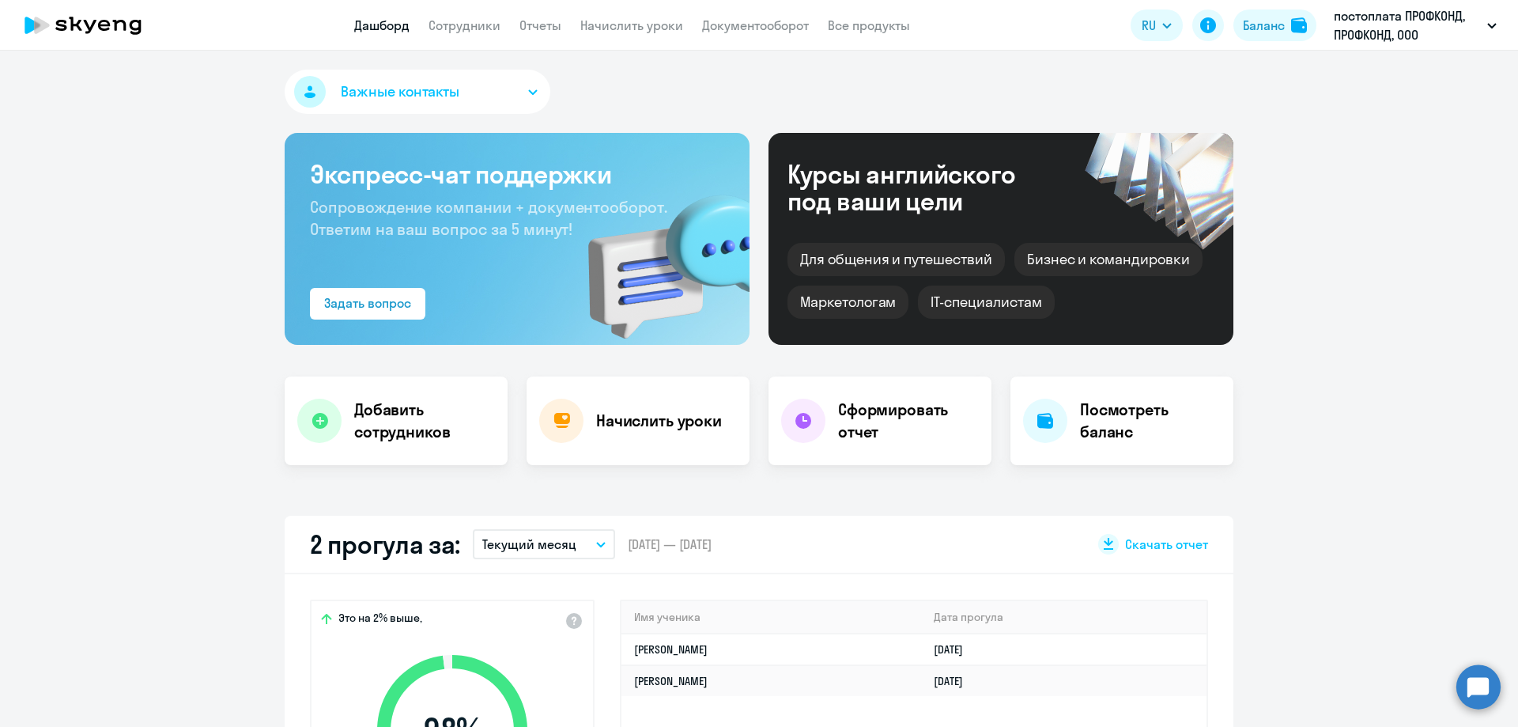
select select "30"
click at [474, 20] on link "Сотрудники" at bounding box center [465, 25] width 72 height 16
select select "30"
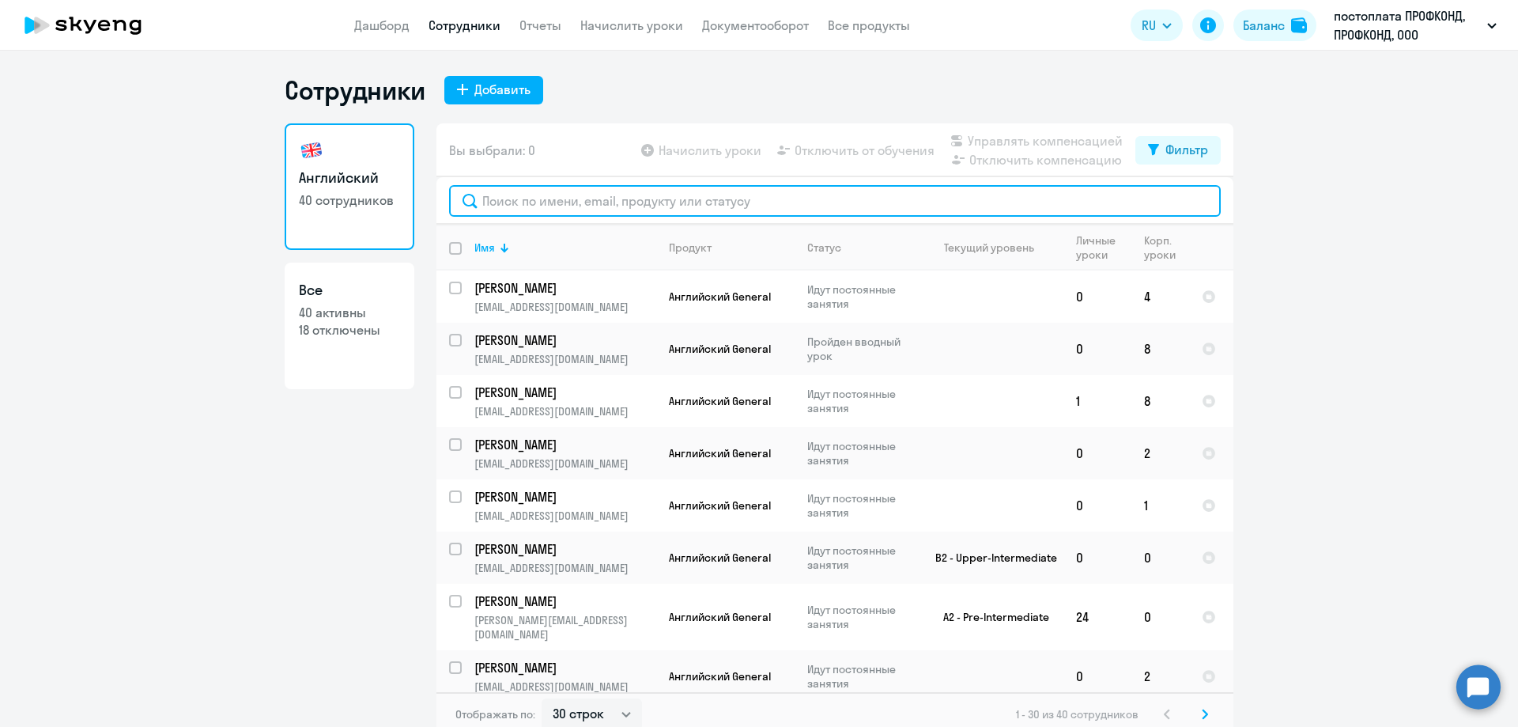
click at [510, 203] on input "text" at bounding box center [835, 201] width 772 height 32
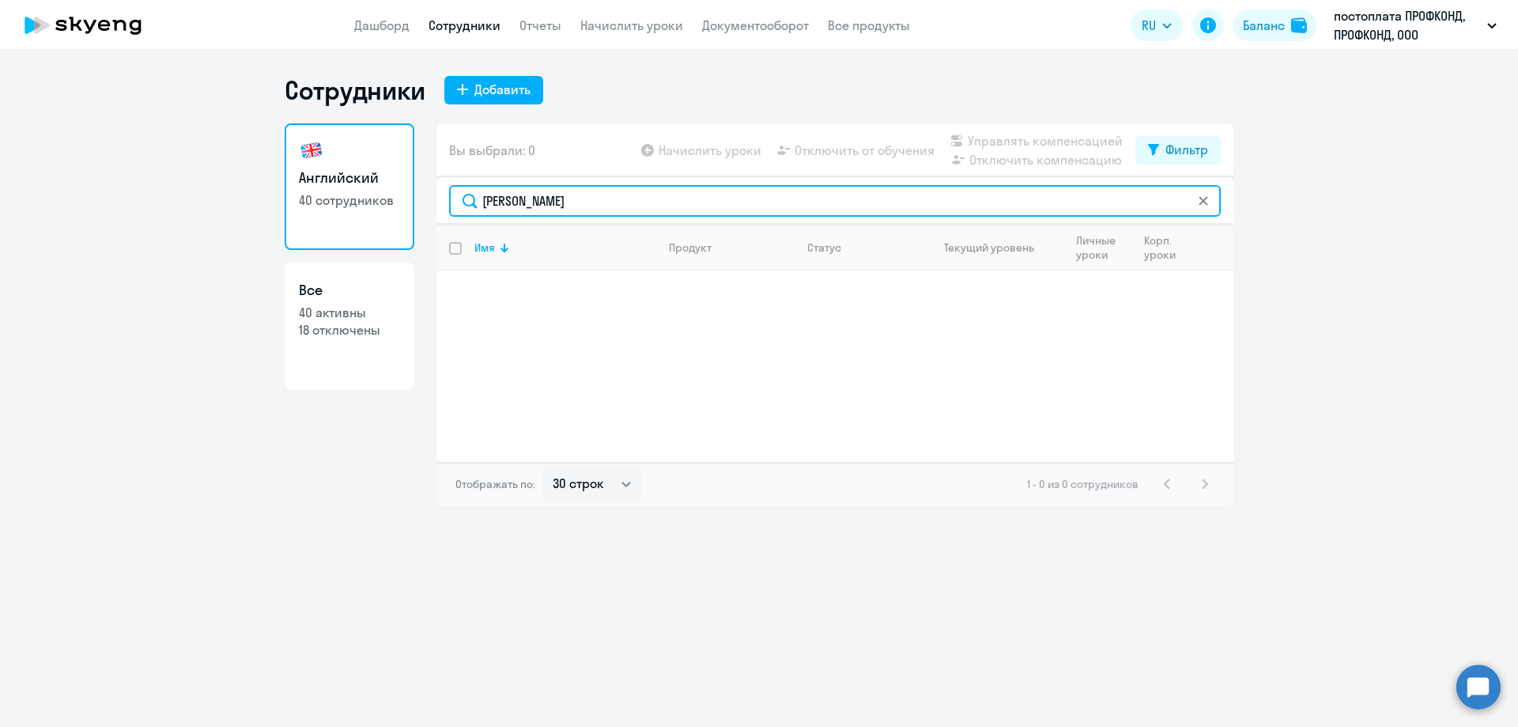
click at [562, 208] on input "[PERSON_NAME]" at bounding box center [835, 201] width 772 height 32
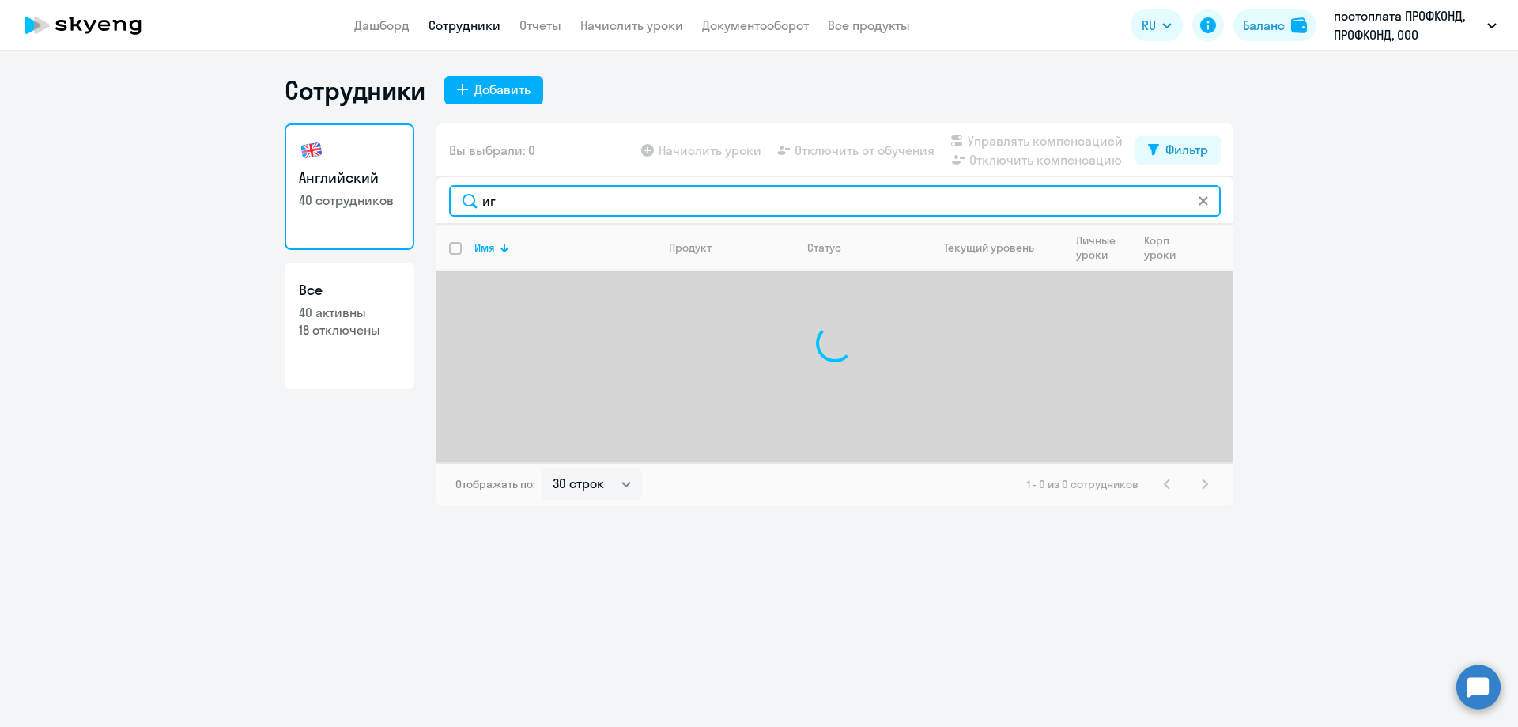
type input "и"
